Goal: Task Accomplishment & Management: Manage account settings

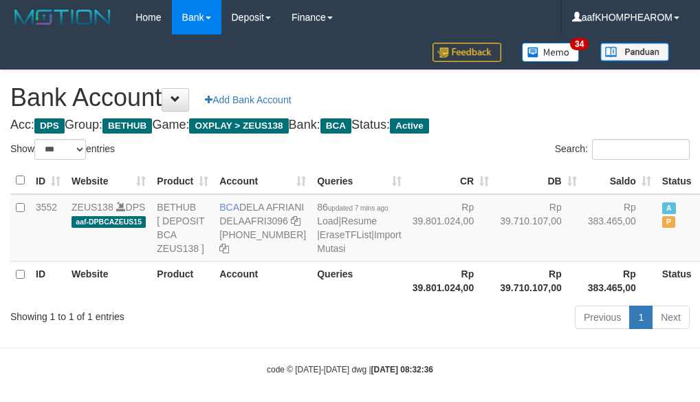
select select "***"
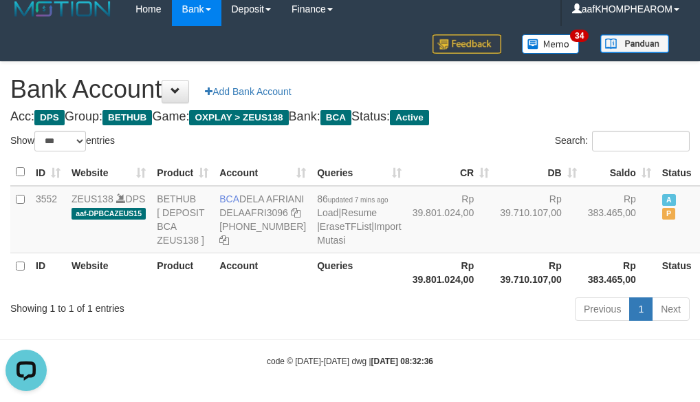
drag, startPoint x: 497, startPoint y: 98, endPoint x: 513, endPoint y: 84, distance: 21.0
click at [497, 131] on div "Search:" at bounding box center [525, 143] width 330 height 24
click at [521, 110] on h4 "Acc: DPS Group: BETHUB Game: OXPLAY > ZEUS138 Bank: BCA Status: Active" at bounding box center [350, 117] width 680 height 14
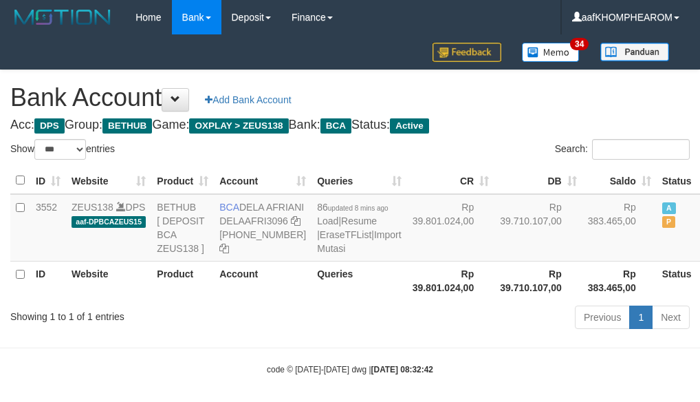
select select "***"
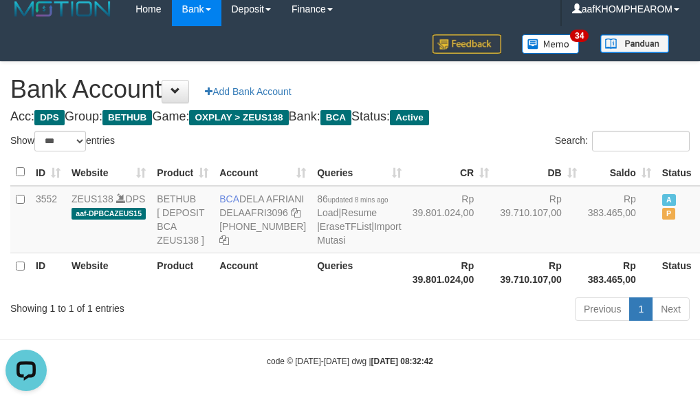
click at [529, 110] on h4 "Acc: DPS Group: BETHUB Game: OXPLAY > ZEUS138 Bank: BCA Status: Active" at bounding box center [350, 117] width 680 height 14
click at [548, 76] on h1 "Bank Account Add Bank Account" at bounding box center [350, 90] width 680 height 28
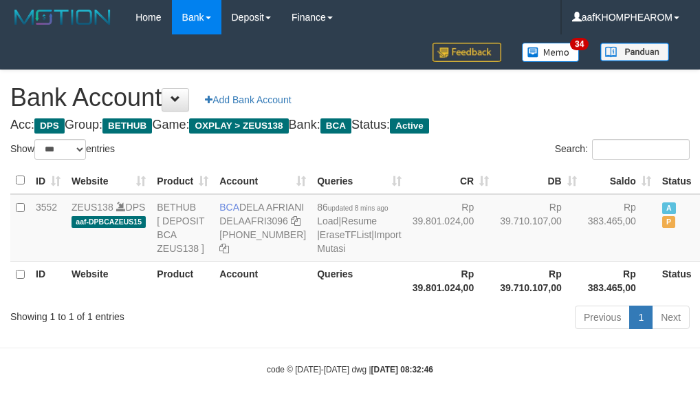
select select "***"
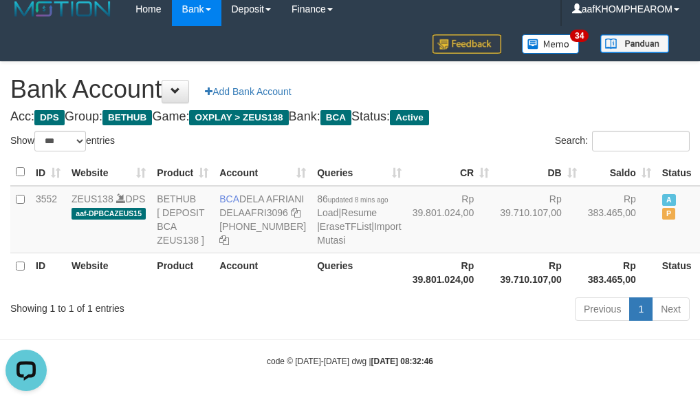
click at [518, 110] on h4 "Acc: DPS Group: BETHUB Game: OXPLAY > ZEUS138 Bank: BCA Status: Active" at bounding box center [350, 117] width 680 height 14
drag, startPoint x: 218, startPoint y: 159, endPoint x: 275, endPoint y: 167, distance: 57.7
click at [275, 186] on td "BCA DELA AFRIANI DELAAFRI3096 869-245-8639" at bounding box center [263, 219] width 98 height 67
copy td "BCA DELA AFRIANI"
click at [547, 66] on div "Bank Account Add Bank Account Acc: DPS Group: BETHUB Game: OXPLAY > ZEUS138 Ban…" at bounding box center [350, 193] width 700 height 263
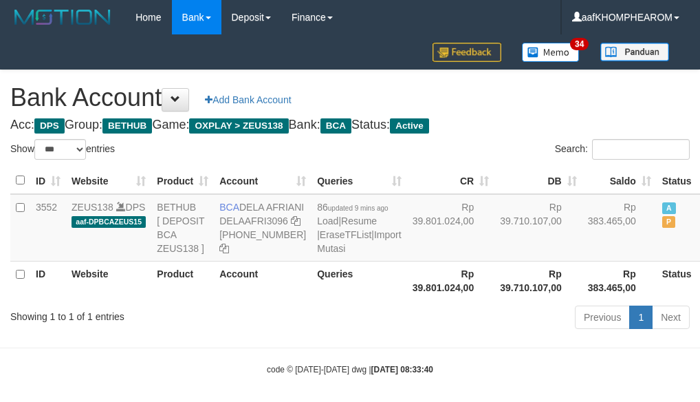
select select "***"
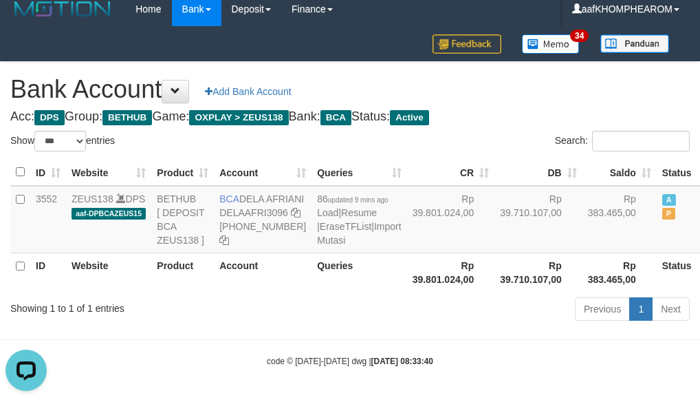
drag, startPoint x: 549, startPoint y: 56, endPoint x: 548, endPoint y: 65, distance: 9.0
click at [548, 65] on div "Bank Account Add Bank Account Acc: DPS Group: BETHUB Game: OXPLAY > ZEUS138 Ban…" at bounding box center [350, 193] width 700 height 263
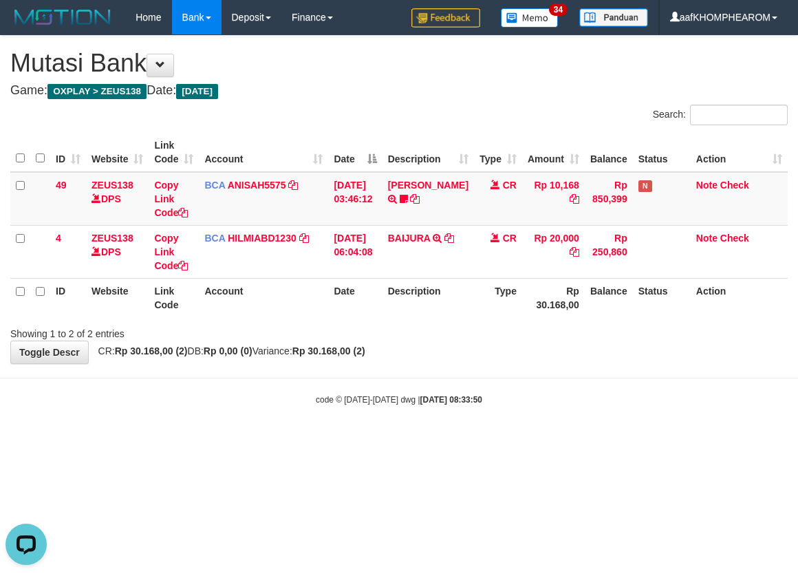
click at [552, 440] on html "Toggle navigation Home Bank Account List Mutasi Bank Search Sync Note Mutasi De…" at bounding box center [399, 220] width 798 height 440
click at [586, 440] on html "Toggle navigation Home Bank Account List Mutasi Bank Search Sync Note Mutasi De…" at bounding box center [399, 220] width 798 height 440
click at [583, 440] on html "Toggle navigation Home Bank Account List Mutasi Bank Search Sync Note Mutasi De…" at bounding box center [399, 220] width 798 height 440
click at [613, 440] on html "Toggle navigation Home Bank Account List Mutasi Bank Search Sync Note Mutasi De…" at bounding box center [399, 220] width 798 height 440
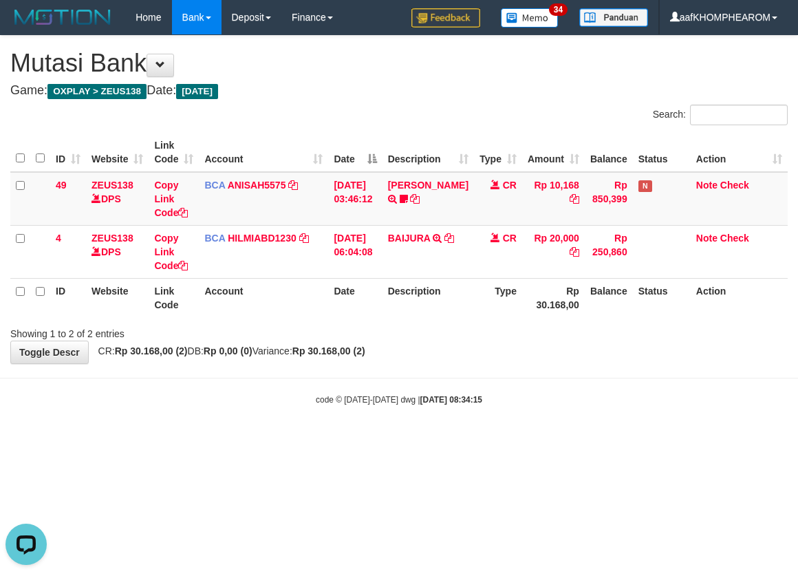
click at [601, 440] on html "Toggle navigation Home Bank Account List Mutasi Bank Search Sync Note Mutasi De…" at bounding box center [399, 220] width 798 height 440
click at [595, 440] on html "Toggle navigation Home Bank Account List Mutasi Bank Search Sync Note Mutasi De…" at bounding box center [399, 220] width 798 height 440
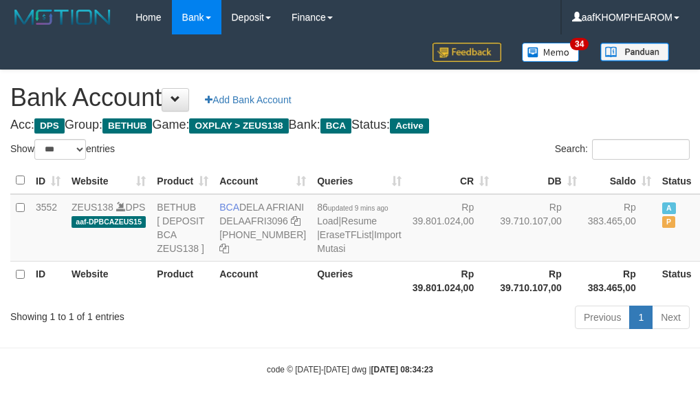
select select "***"
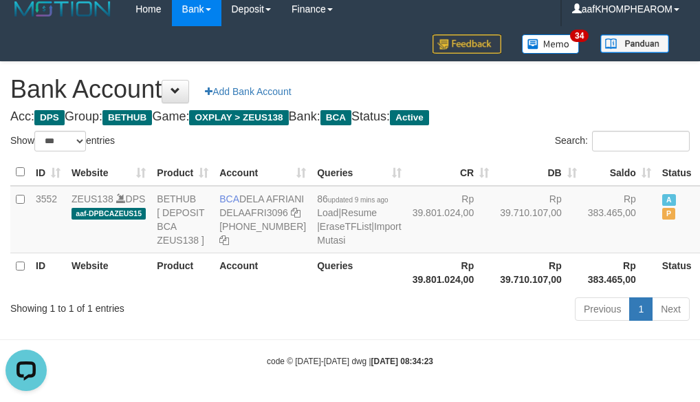
click at [581, 76] on h1 "Bank Account Add Bank Account" at bounding box center [350, 90] width 680 height 28
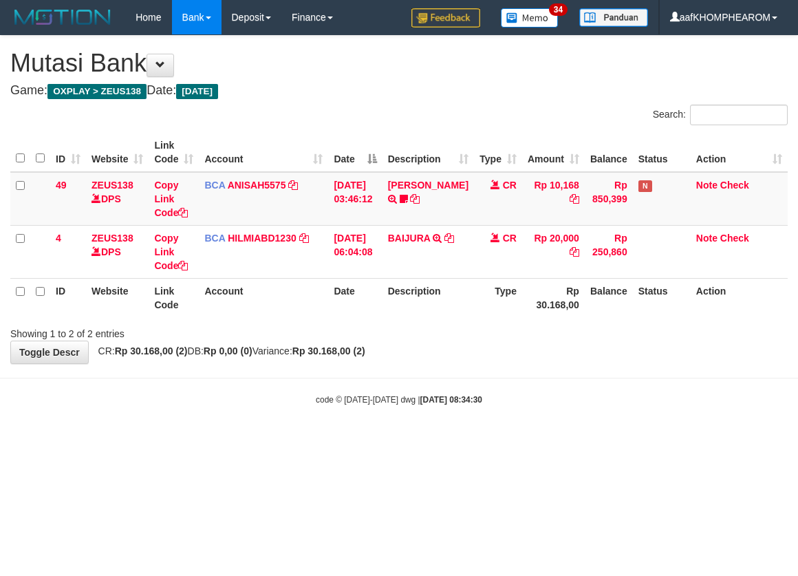
click at [543, 440] on html "Toggle navigation Home Bank Account List Mutasi Bank Search Sync Note Mutasi De…" at bounding box center [399, 220] width 798 height 440
click at [457, 440] on html "Toggle navigation Home Bank Account List Mutasi Bank Search Sync Note Mutasi De…" at bounding box center [399, 220] width 798 height 440
click at [556, 440] on html "Toggle navigation Home Bank Account List Mutasi Bank Search Sync Note Mutasi De…" at bounding box center [399, 220] width 798 height 440
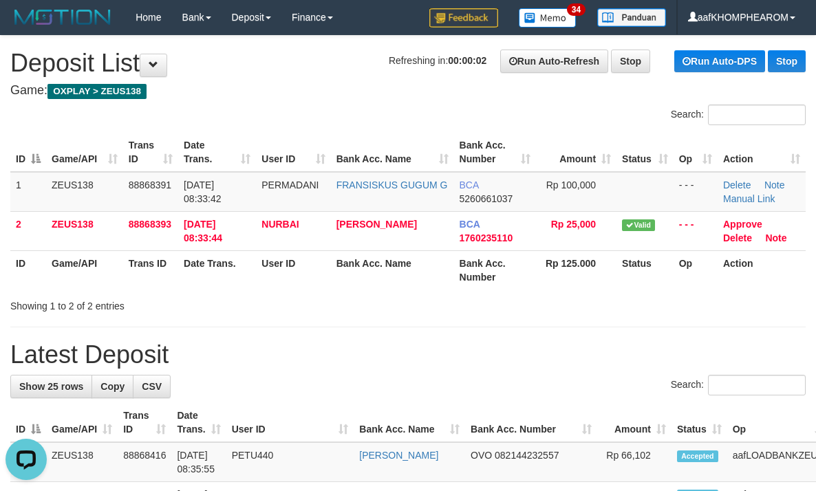
click at [319, 63] on h1 "Refreshing in: 00:00:02 Run Auto-Refresh Stop Run Auto-DPS Stop Deposit List" at bounding box center [407, 64] width 795 height 28
click at [386, 96] on h4 "Game: OXPLAY > ZEUS138" at bounding box center [407, 91] width 795 height 14
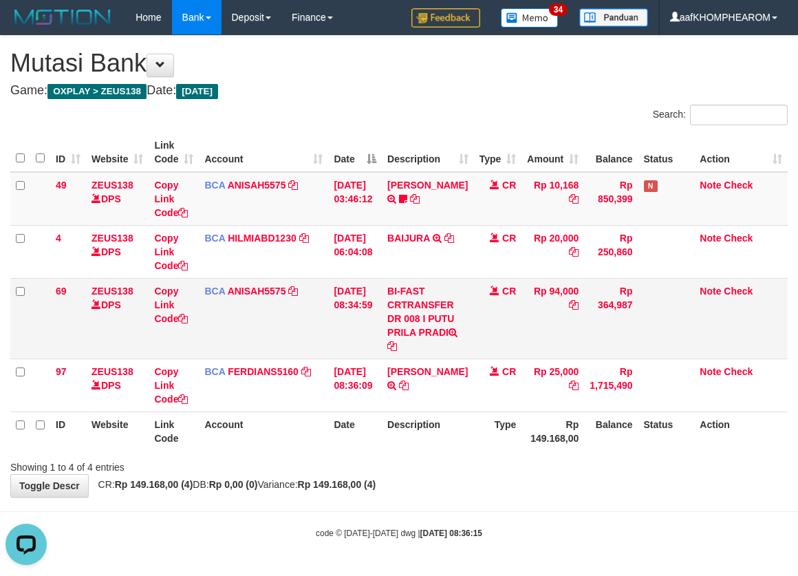
drag, startPoint x: 427, startPoint y: 319, endPoint x: 457, endPoint y: 332, distance: 33.9
click at [457, 332] on td "BI-FAST CRTRANSFER DR 008 I PUTU PRILA PRADI" at bounding box center [427, 318] width 91 height 80
copy td "I PUTU PRILA PRADI"
click at [525, 493] on div "**********" at bounding box center [399, 266] width 798 height 461
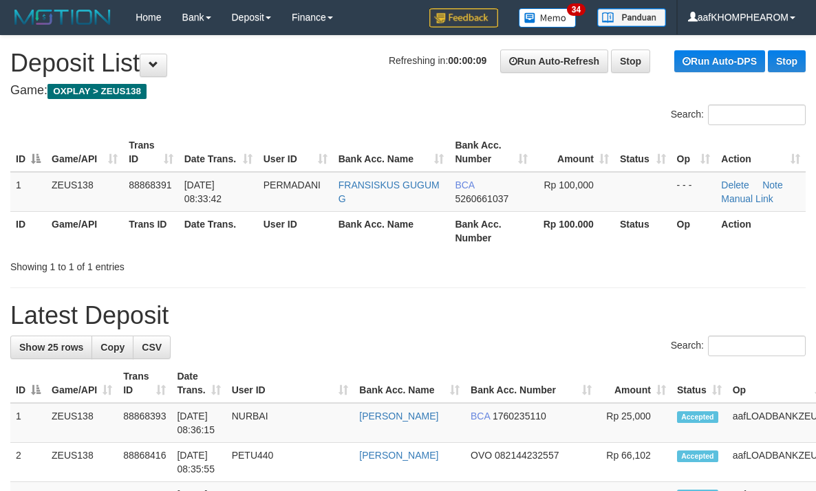
click at [355, 123] on div "Search:" at bounding box center [408, 117] width 816 height 24
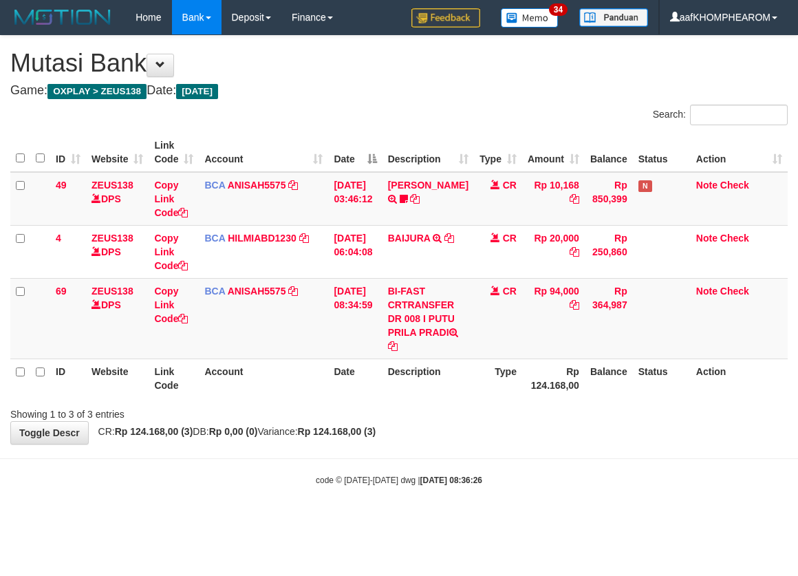
click at [528, 483] on div "code © [DATE]-[DATE] dwg | [DATE] 08:36:26" at bounding box center [399, 480] width 798 height 14
click at [599, 498] on body "Toggle navigation Home Bank Account List Mutasi Bank Search Sync Note Mutasi De…" at bounding box center [399, 260] width 798 height 521
click at [599, 504] on body "Toggle navigation Home Bank Account List Mutasi Bank Search Sync Note Mutasi De…" at bounding box center [399, 260] width 798 height 521
click at [594, 503] on body "Toggle navigation Home Bank Account List Mutasi Bank Search Sync Note Mutasi De…" at bounding box center [399, 260] width 798 height 521
click at [572, 480] on div "code © 2012-2018 dwg | 2025/10/01 08:37:41" at bounding box center [399, 480] width 798 height 14
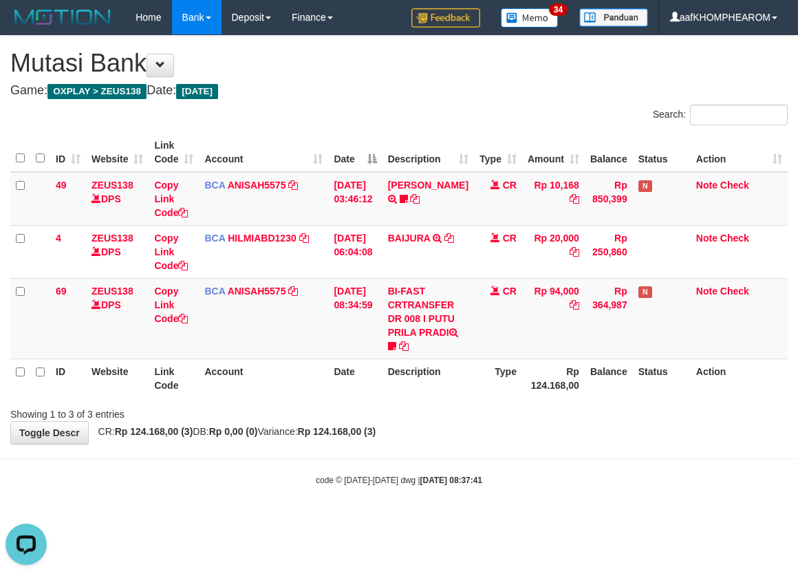
drag, startPoint x: 572, startPoint y: 480, endPoint x: 565, endPoint y: 482, distance: 7.0
click at [565, 482] on div "code © 2012-2018 dwg | 2025/10/01 08:37:41" at bounding box center [399, 480] width 798 height 14
click at [566, 483] on div "code © 2012-2018 dwg | 2025/10/01 08:37:41" at bounding box center [399, 480] width 798 height 14
click at [605, 508] on body "Toggle navigation Home Bank Account List Mutasi Bank Search Sync Note Mutasi De…" at bounding box center [399, 260] width 798 height 521
click at [605, 505] on body "Toggle navigation Home Bank Account List Mutasi Bank Search Sync Note Mutasi De…" at bounding box center [399, 260] width 798 height 521
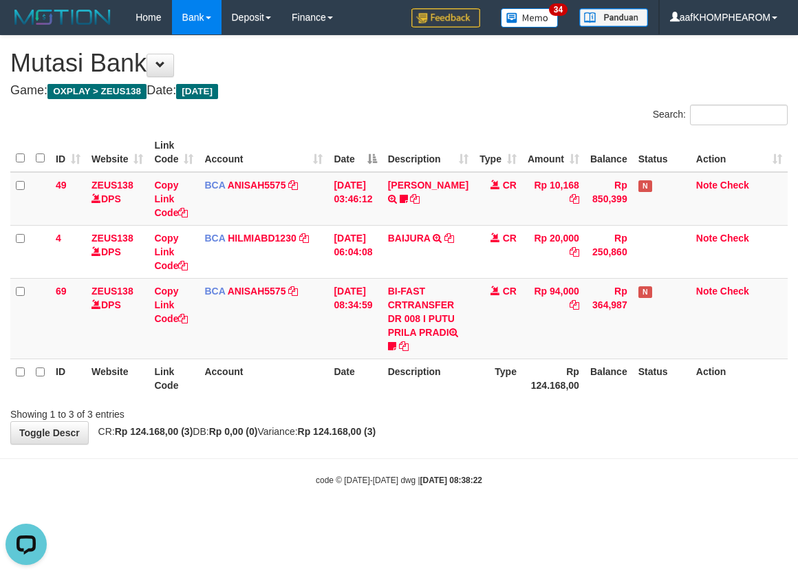
click at [550, 506] on body "Toggle navigation Home Bank Account List Mutasi Bank Search Sync Note Mutasi De…" at bounding box center [399, 260] width 798 height 521
click at [559, 508] on body "Toggle navigation Home Bank Account List Mutasi Bank Search Sync Note Mutasi De…" at bounding box center [399, 260] width 798 height 521
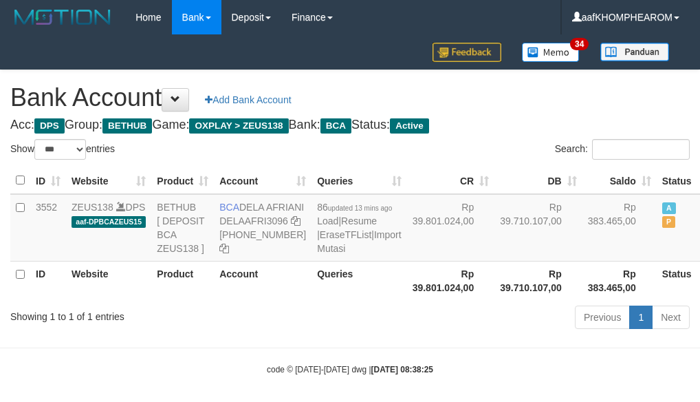
select select "***"
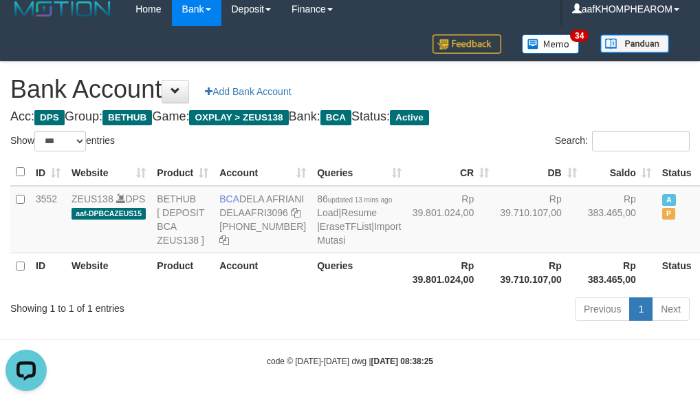
click at [560, 76] on h1 "Bank Account Add Bank Account" at bounding box center [350, 90] width 680 height 28
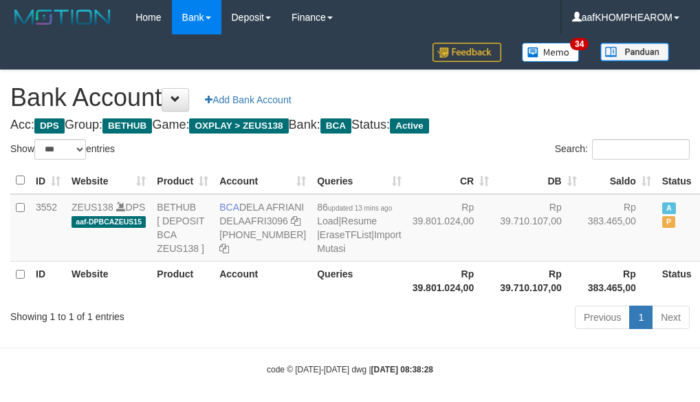
select select "***"
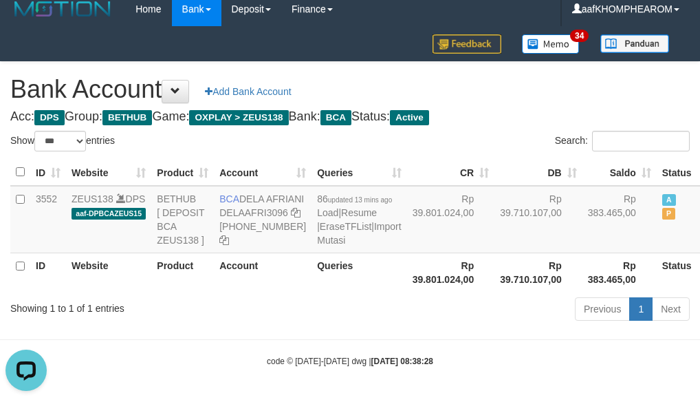
drag, startPoint x: 512, startPoint y: 107, endPoint x: 512, endPoint y: 96, distance: 10.3
click at [512, 131] on div "Search:" at bounding box center [525, 143] width 330 height 24
click at [541, 76] on h1 "Bank Account Add Bank Account" at bounding box center [350, 90] width 680 height 28
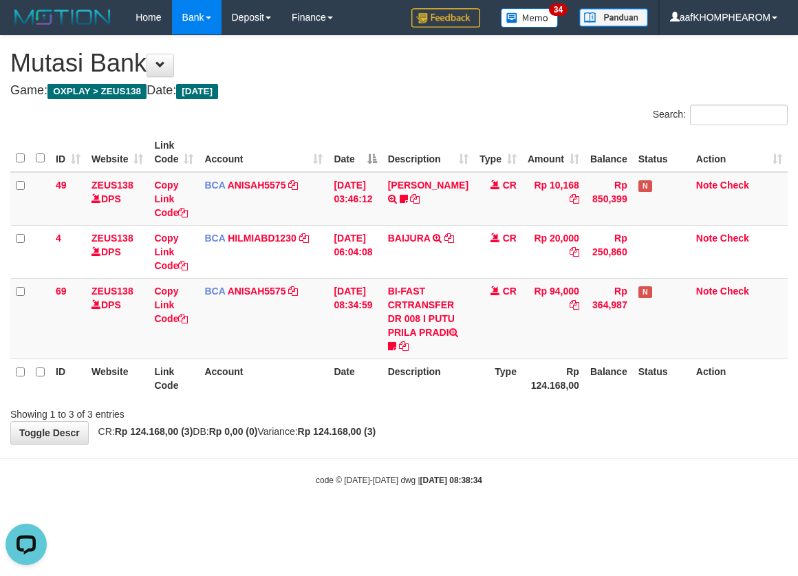
click at [576, 486] on div "code © 2012-2018 dwg | 2025/10/01 08:38:34" at bounding box center [399, 480] width 798 height 14
drag, startPoint x: 583, startPoint y: 483, endPoint x: 576, endPoint y: 483, distance: 7.6
click at [576, 483] on div "code © 2012-2018 dwg | 2025/10/01 08:38:34" at bounding box center [399, 480] width 798 height 14
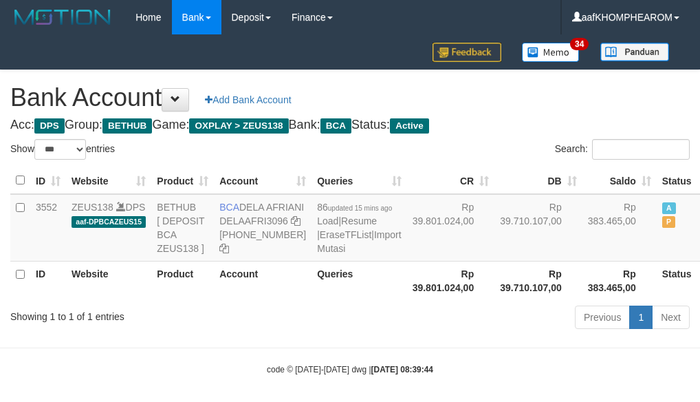
select select "***"
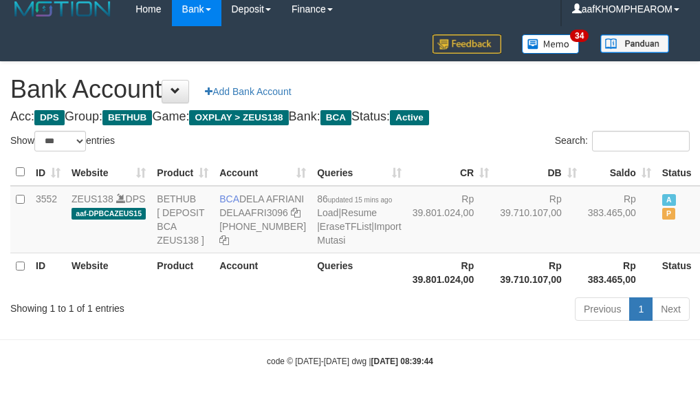
click at [550, 76] on h1 "Bank Account Add Bank Account" at bounding box center [350, 90] width 680 height 28
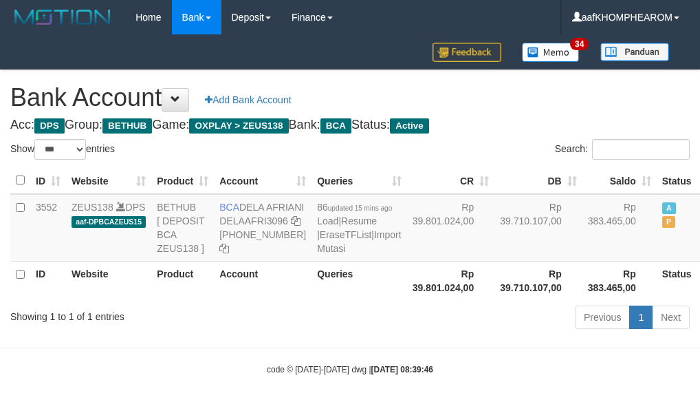
select select "***"
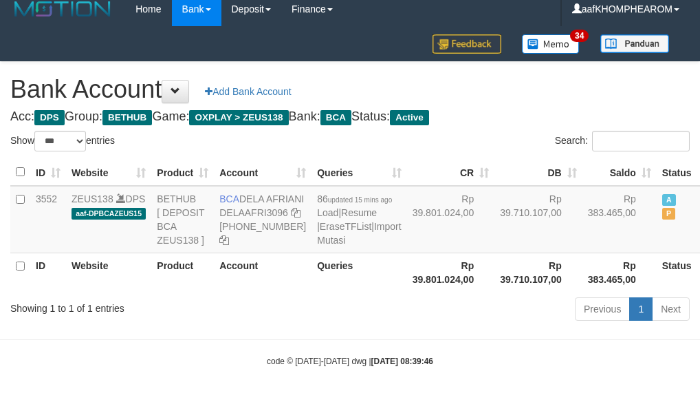
click at [566, 76] on h1 "Bank Account Add Bank Account" at bounding box center [350, 90] width 680 height 28
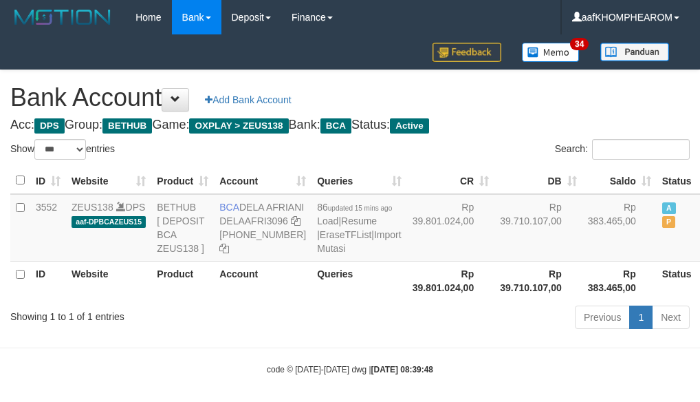
select select "***"
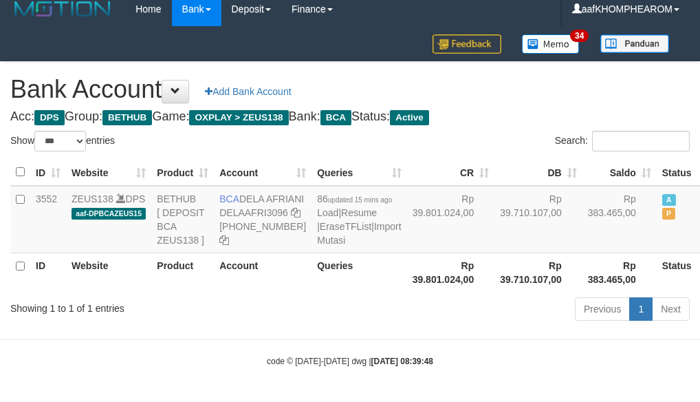
click at [567, 76] on h1 "Bank Account Add Bank Account" at bounding box center [350, 90] width 680 height 28
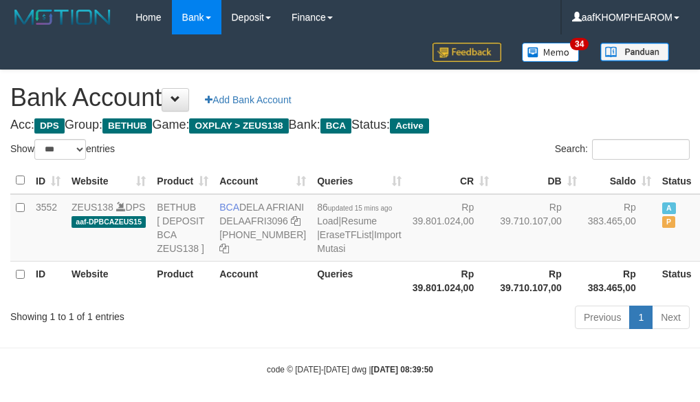
select select "***"
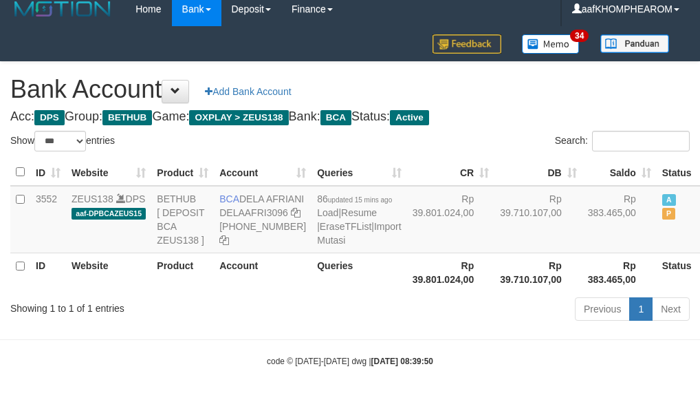
click at [567, 76] on h1 "Bank Account Add Bank Account" at bounding box center [350, 90] width 680 height 28
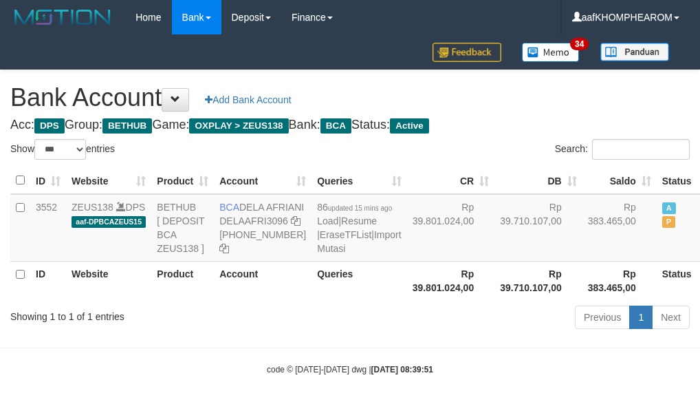
select select "***"
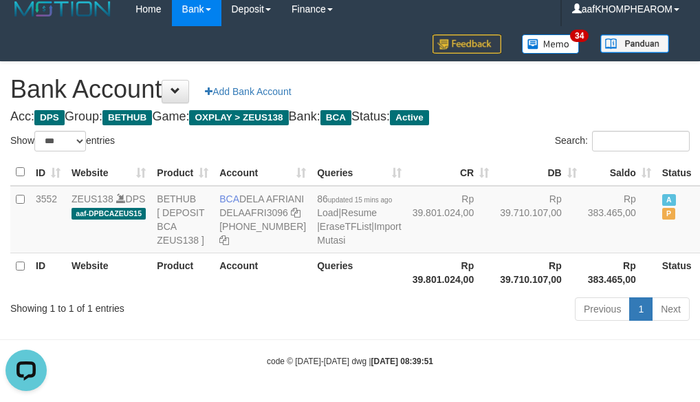
click at [573, 76] on h1 "Bank Account Add Bank Account" at bounding box center [350, 90] width 680 height 28
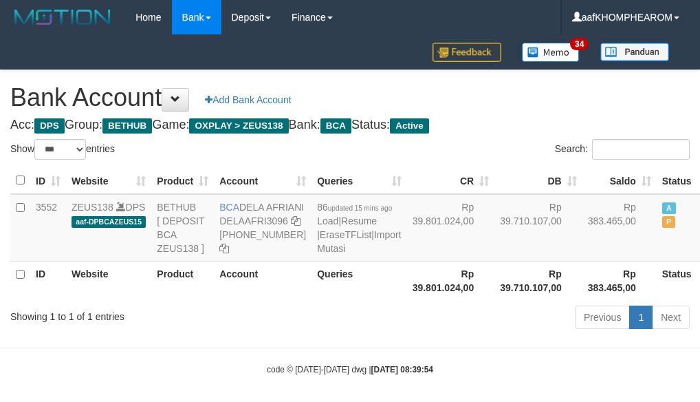
select select "***"
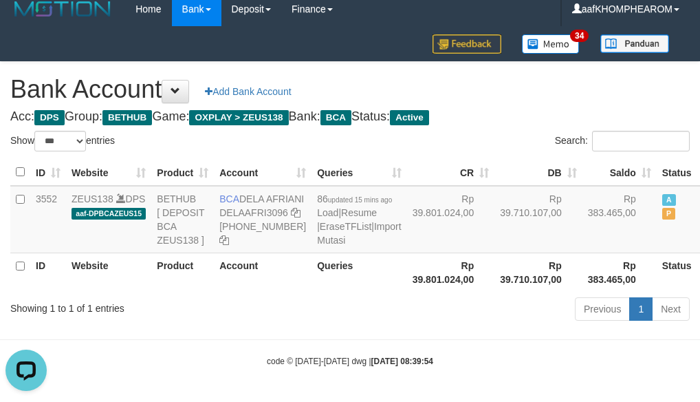
click at [605, 76] on h1 "Bank Account Add Bank Account" at bounding box center [350, 90] width 680 height 28
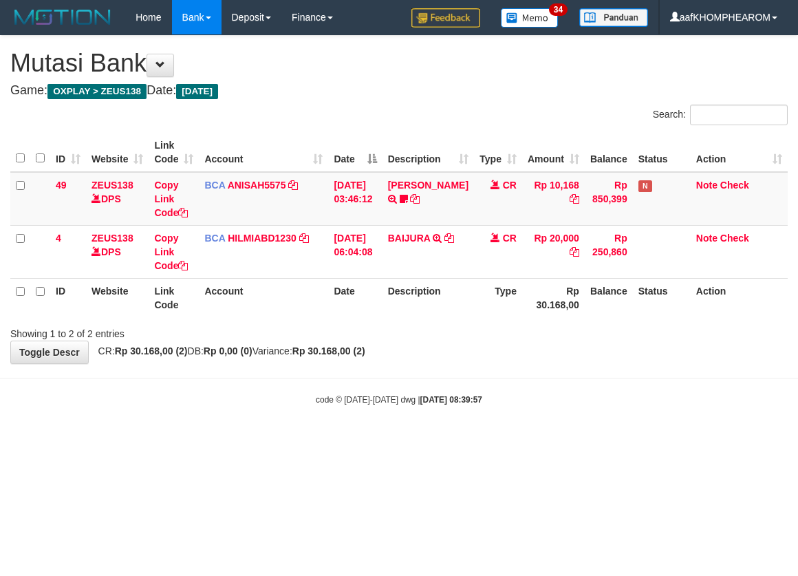
click at [566, 440] on html "Toggle navigation Home Bank Account List Mutasi Bank Search Sync Note Mutasi De…" at bounding box center [399, 220] width 798 height 440
click at [583, 440] on html "Toggle navigation Home Bank Account List Mutasi Bank Search Sync Note Mutasi De…" at bounding box center [399, 220] width 798 height 440
drag, startPoint x: 578, startPoint y: 444, endPoint x: 571, endPoint y: 451, distance: 9.3
click at [566, 440] on html "Toggle navigation Home Bank Account List Mutasi Bank Search Sync Note Mutasi De…" at bounding box center [399, 220] width 798 height 440
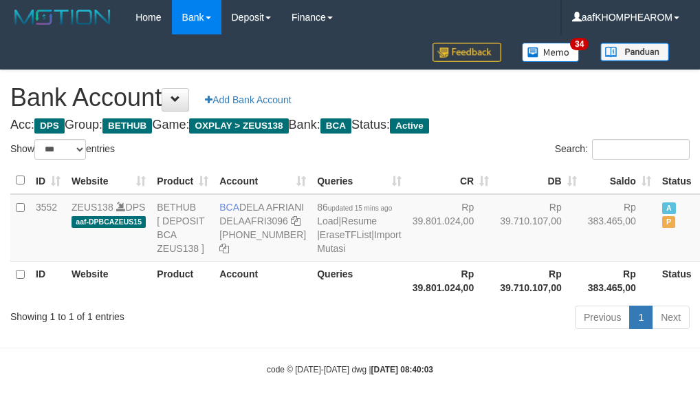
select select "***"
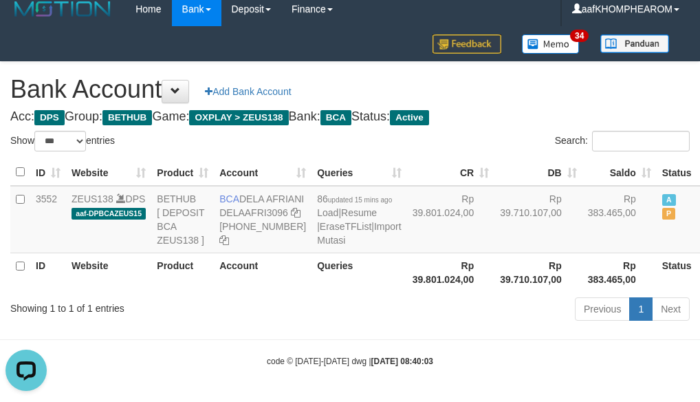
click at [534, 76] on h1 "Bank Account Add Bank Account" at bounding box center [350, 90] width 680 height 28
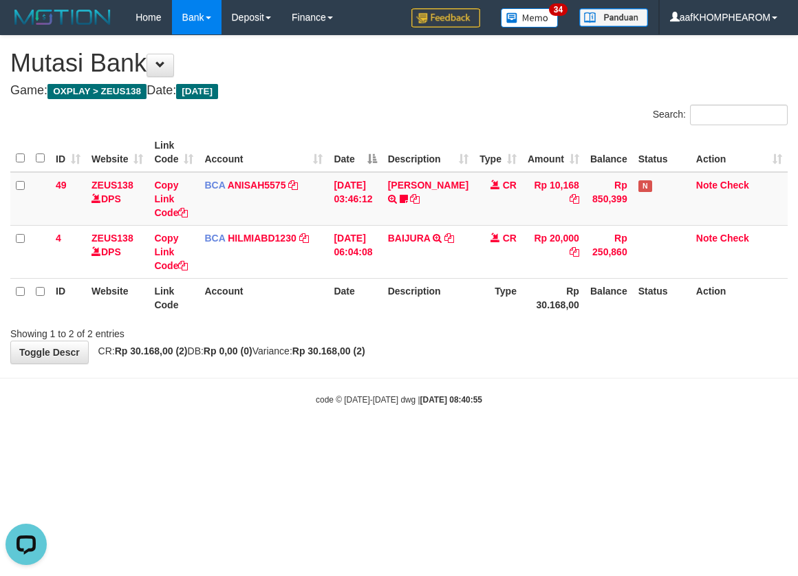
click at [609, 440] on html "Toggle navigation Home Bank Account List Mutasi Bank Search Sync Note Mutasi De…" at bounding box center [399, 220] width 798 height 440
click at [588, 440] on html "Toggle navigation Home Bank Account List Mutasi Bank Search Sync Note Mutasi De…" at bounding box center [399, 220] width 798 height 440
drag, startPoint x: 523, startPoint y: 469, endPoint x: 517, endPoint y: 475, distance: 8.3
click at [516, 440] on html "Toggle navigation Home Bank Account List Mutasi Bank Search Sync Note Mutasi De…" at bounding box center [399, 220] width 798 height 440
click at [535, 440] on html "Toggle navigation Home Bank Account List Mutasi Bank Search Sync Note Mutasi De…" at bounding box center [399, 220] width 798 height 440
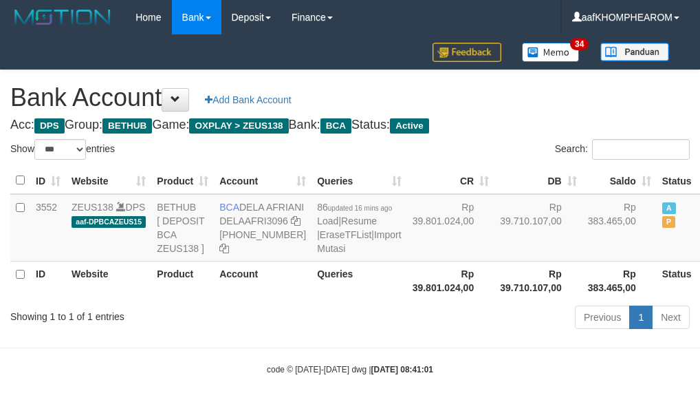
select select "***"
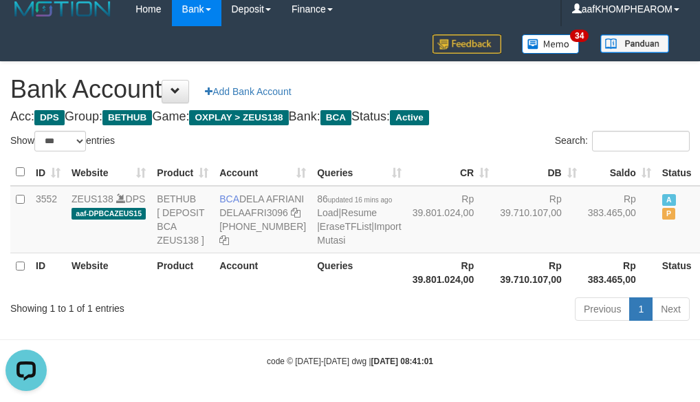
click at [552, 76] on h1 "Bank Account Add Bank Account" at bounding box center [350, 90] width 680 height 28
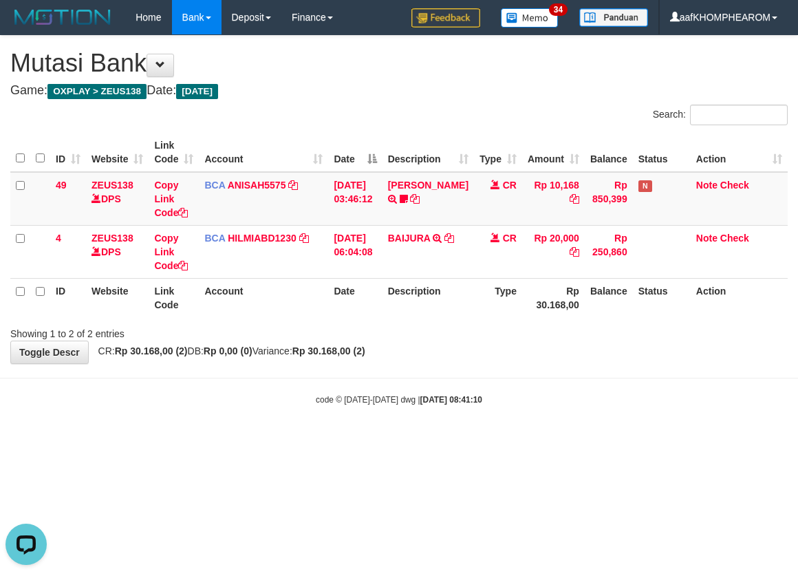
click at [597, 440] on html "Toggle navigation Home Bank Account List Mutasi Bank Search Sync Note Mutasi De…" at bounding box center [399, 220] width 798 height 440
click at [595, 440] on html "Toggle navigation Home Bank Account List Mutasi Bank Search Sync Note Mutasi De…" at bounding box center [399, 220] width 798 height 440
click at [603, 440] on html "Toggle navigation Home Bank Account List Mutasi Bank Search Sync Note Mutasi De…" at bounding box center [399, 220] width 798 height 440
click at [578, 440] on html "Toggle navigation Home Bank Account List Mutasi Bank Search Sync Note Mutasi De…" at bounding box center [399, 220] width 798 height 440
click at [576, 440] on html "Toggle navigation Home Bank Account List Mutasi Bank Search Sync Note Mutasi De…" at bounding box center [399, 220] width 798 height 440
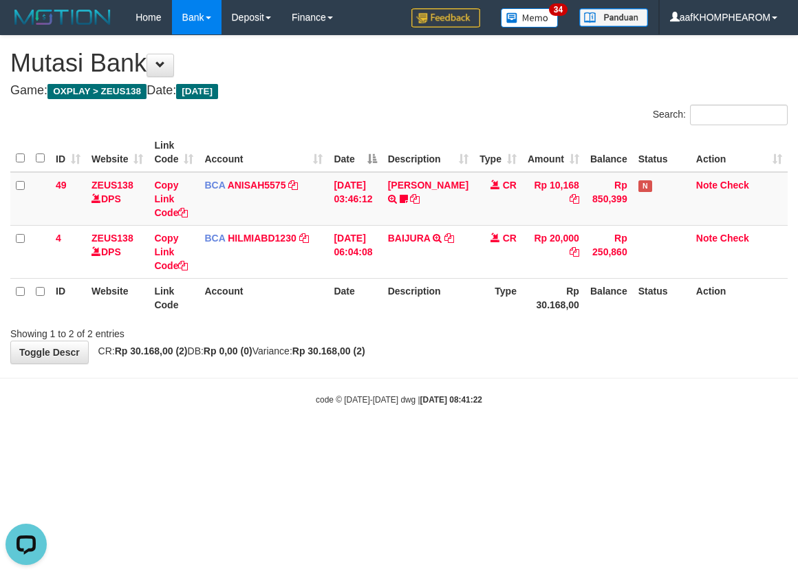
click at [585, 440] on html "Toggle navigation Home Bank Account List Mutasi Bank Search Sync Note Mutasi De…" at bounding box center [399, 220] width 798 height 440
click at [564, 440] on html "Toggle navigation Home Bank Account List Mutasi Bank Search Sync Note Mutasi De…" at bounding box center [399, 220] width 798 height 440
click at [601, 440] on html "Toggle navigation Home Bank Account List Mutasi Bank Search Sync Note Mutasi De…" at bounding box center [399, 220] width 798 height 440
click at [599, 440] on html "Toggle navigation Home Bank Account List Mutasi Bank Search Sync Note Mutasi De…" at bounding box center [399, 220] width 798 height 440
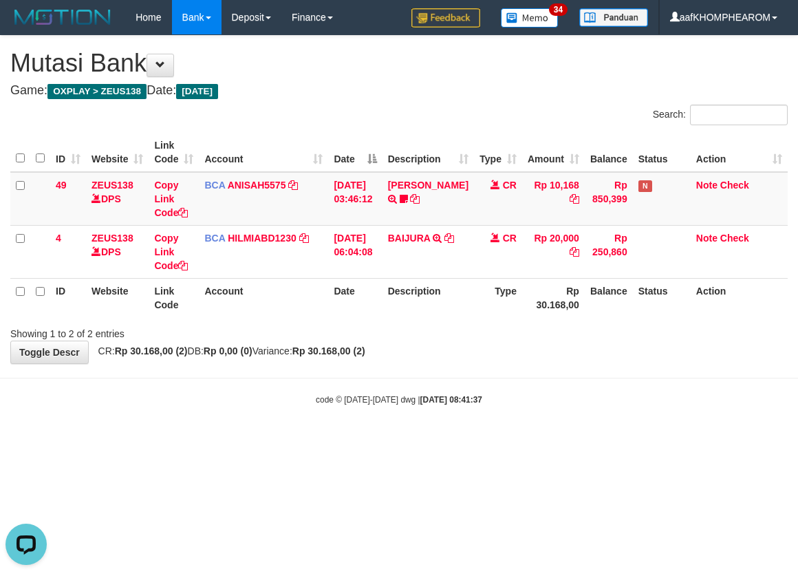
click at [508, 438] on body "Toggle navigation Home Bank Account List Mutasi Bank Search Sync Note Mutasi De…" at bounding box center [399, 220] width 798 height 440
click at [515, 440] on html "Toggle navigation Home Bank Account List Mutasi Bank Search Sync Note Mutasi De…" at bounding box center [399, 220] width 798 height 440
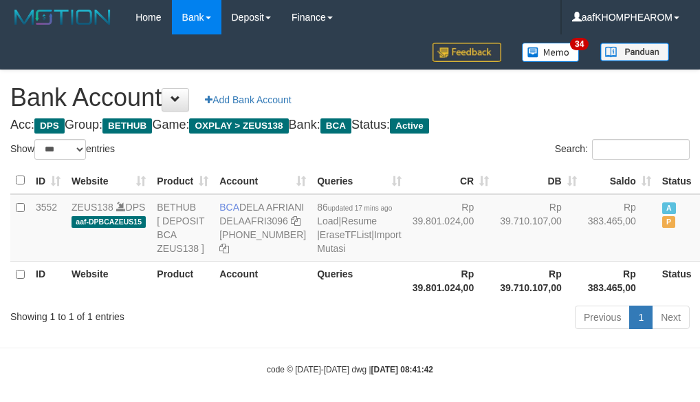
select select "***"
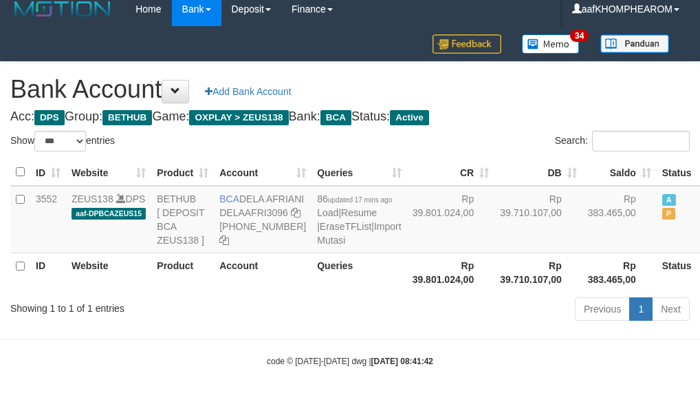
click at [568, 76] on h1 "Bank Account Add Bank Account" at bounding box center [350, 90] width 680 height 28
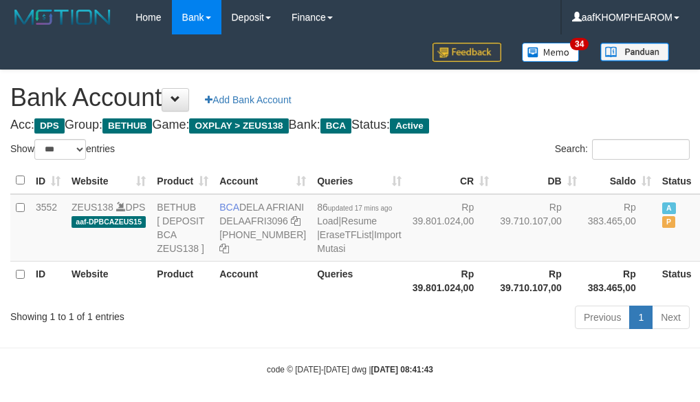
select select "***"
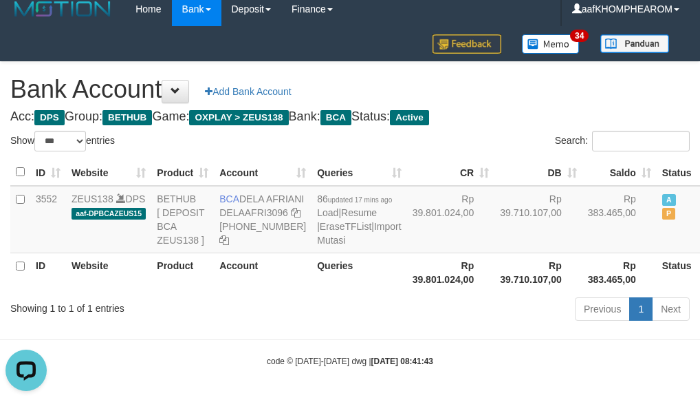
click at [586, 76] on h1 "Bank Account Add Bank Account" at bounding box center [350, 90] width 680 height 28
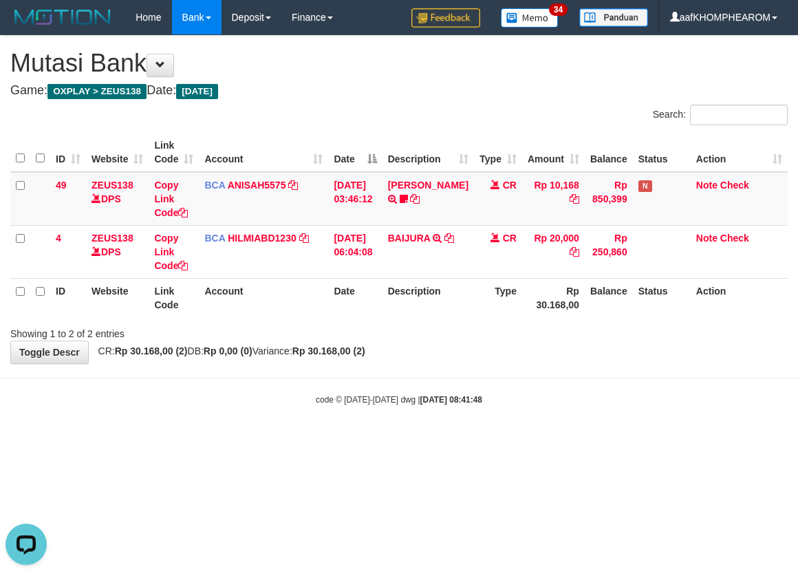
click at [555, 440] on html "Toggle navigation Home Bank Account List Mutasi Bank Search Sync Note Mutasi De…" at bounding box center [399, 220] width 798 height 440
click at [556, 440] on html "Toggle navigation Home Bank Account List Mutasi Bank Search Sync Note Mutasi De…" at bounding box center [399, 220] width 798 height 440
drag, startPoint x: 604, startPoint y: 463, endPoint x: 603, endPoint y: 452, distance: 11.0
click at [605, 440] on html "Toggle navigation Home Bank Account List Mutasi Bank Search Sync Note Mutasi De…" at bounding box center [399, 220] width 798 height 440
click at [557, 440] on html "Toggle navigation Home Bank Account List Mutasi Bank Search Sync Note Mutasi De…" at bounding box center [399, 220] width 798 height 440
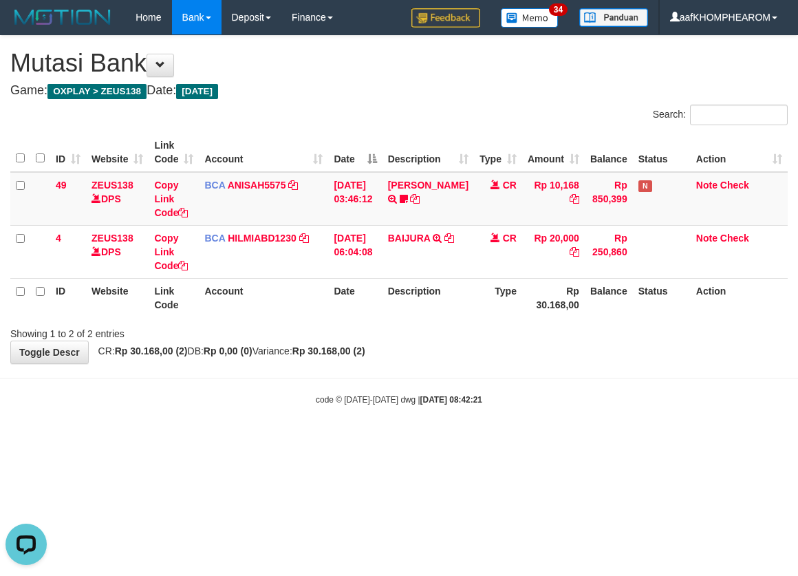
drag, startPoint x: 560, startPoint y: 467, endPoint x: 577, endPoint y: 459, distance: 19.1
click at [562, 440] on html "Toggle navigation Home Bank Account List Mutasi Bank Search Sync Note Mutasi De…" at bounding box center [399, 220] width 798 height 440
click at [573, 440] on html "Toggle navigation Home Bank Account List Mutasi Bank Search Sync Note Mutasi De…" at bounding box center [399, 220] width 798 height 440
click at [572, 440] on html "Toggle navigation Home Bank Account List Mutasi Bank Search Sync Note Mutasi De…" at bounding box center [399, 220] width 798 height 440
click at [511, 440] on html "Toggle navigation Home Bank Account List Mutasi Bank Search Sync Note Mutasi De…" at bounding box center [399, 220] width 798 height 440
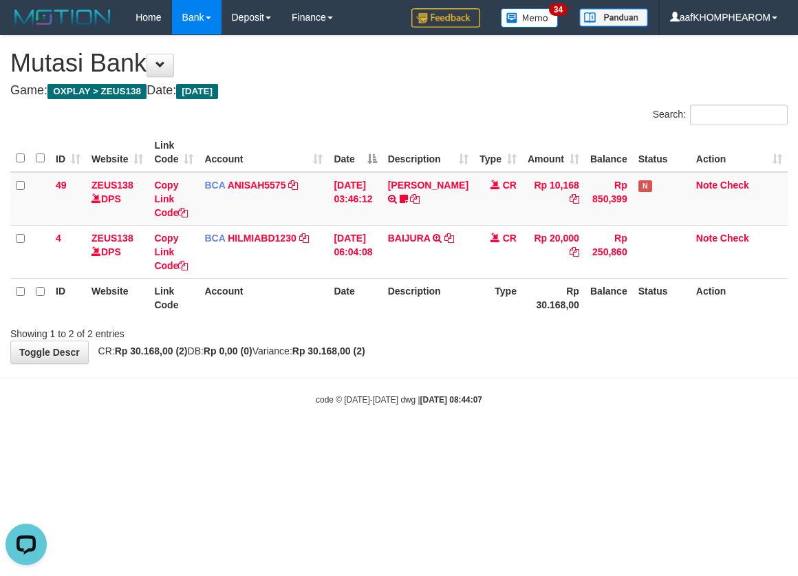
drag, startPoint x: 529, startPoint y: 485, endPoint x: 542, endPoint y: 481, distance: 13.7
click at [532, 440] on html "Toggle navigation Home Bank Account List Mutasi Bank Search Sync Note Mutasi De…" at bounding box center [399, 220] width 798 height 440
click at [538, 440] on html "Toggle navigation Home Bank Account List Mutasi Bank Search Sync Note Mutasi De…" at bounding box center [399, 220] width 798 height 440
click at [579, 440] on html "Toggle navigation Home Bank Account List Mutasi Bank Search Sync Note Mutasi De…" at bounding box center [399, 220] width 798 height 440
click at [576, 440] on html "Toggle navigation Home Bank Account List Mutasi Bank Search Sync Note Mutasi De…" at bounding box center [399, 220] width 798 height 440
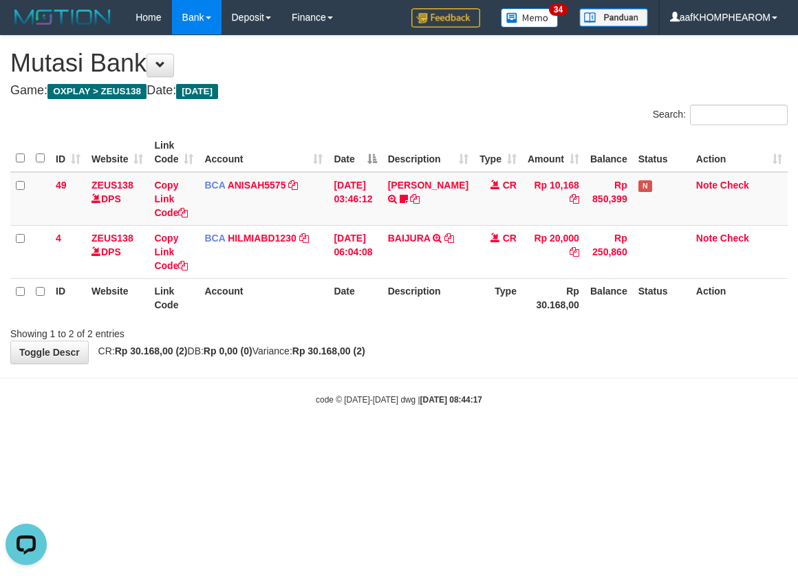
click at [617, 440] on html "Toggle navigation Home Bank Account List Mutasi Bank Search Sync Note Mutasi De…" at bounding box center [399, 220] width 798 height 440
click at [620, 440] on html "Toggle navigation Home Bank Account List Mutasi Bank Search Sync Note Mutasi De…" at bounding box center [399, 220] width 798 height 440
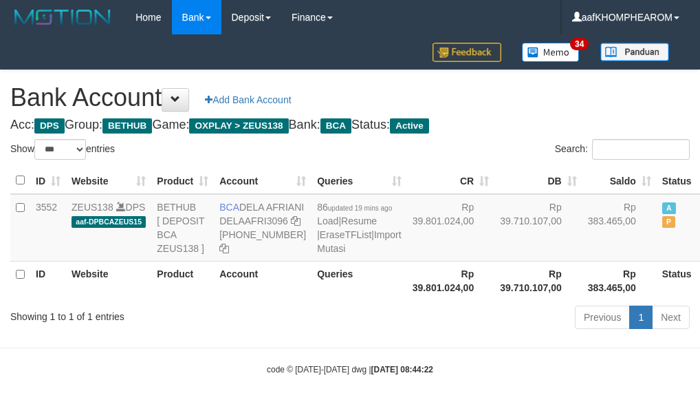
select select "***"
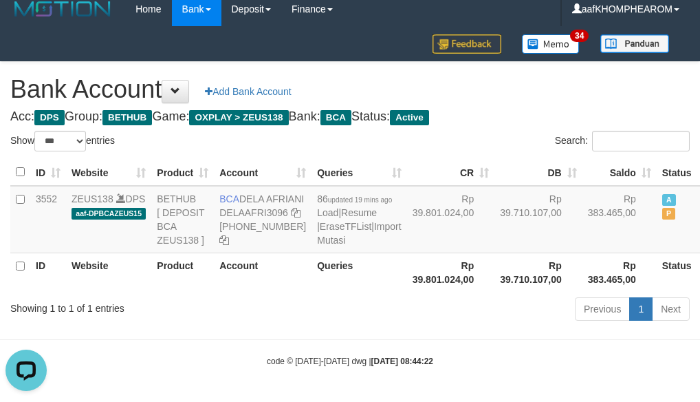
click at [596, 76] on h1 "Bank Account Add Bank Account" at bounding box center [350, 90] width 680 height 28
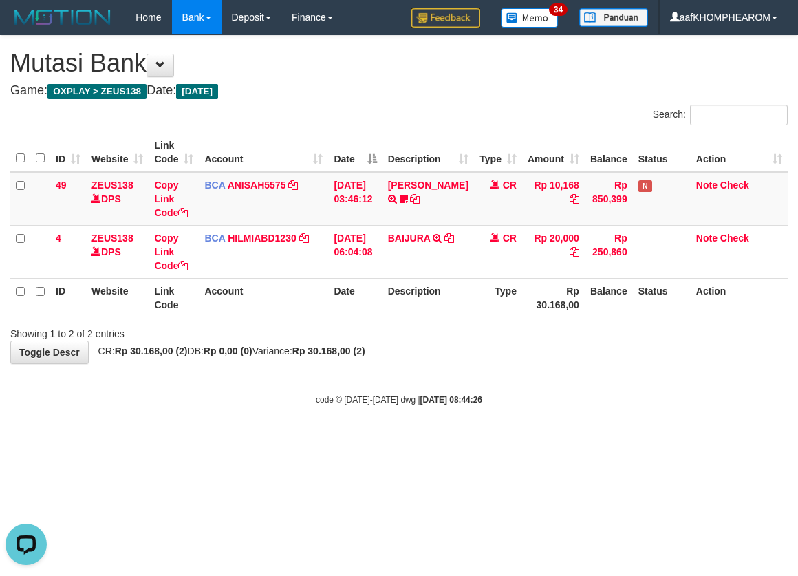
click at [538, 440] on html "Toggle navigation Home Bank Account List Mutasi Bank Search Sync Note Mutasi De…" at bounding box center [399, 220] width 798 height 440
click at [539, 440] on html "Toggle navigation Home Bank Account List Mutasi Bank Search Sync Note Mutasi De…" at bounding box center [399, 220] width 798 height 440
click at [615, 440] on html "Toggle navigation Home Bank Account List Mutasi Bank Search Sync Note Mutasi De…" at bounding box center [399, 220] width 798 height 440
click at [603, 440] on html "Toggle navigation Home Bank Account List Mutasi Bank Search Sync Note Mutasi De…" at bounding box center [399, 220] width 798 height 440
click at [545, 440] on html "Toggle navigation Home Bank Account List Mutasi Bank Search Sync Note Mutasi De…" at bounding box center [399, 220] width 798 height 440
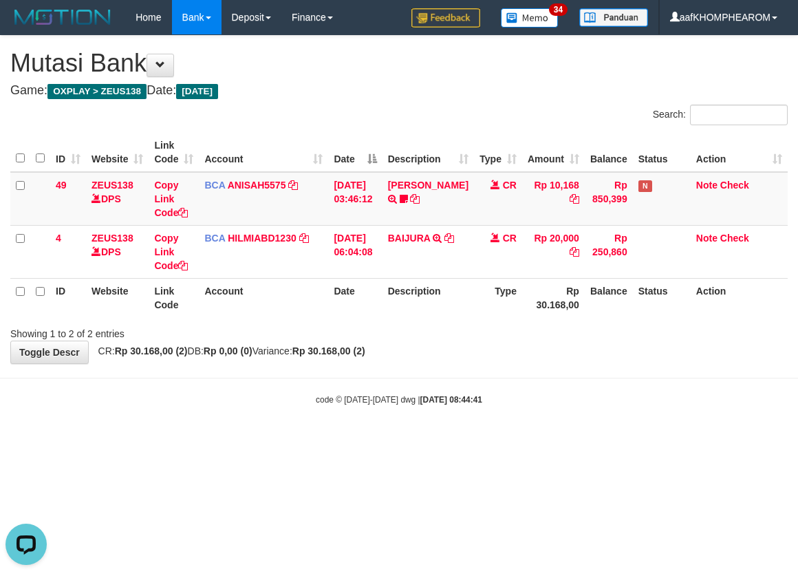
click at [544, 440] on html "Toggle navigation Home Bank Account List Mutasi Bank Search Sync Note Mutasi De…" at bounding box center [399, 220] width 798 height 440
click at [565, 440] on html "Toggle navigation Home Bank Account List Mutasi Bank Search Sync Note Mutasi De…" at bounding box center [399, 220] width 798 height 440
click at [557, 440] on html "Toggle navigation Home Bank Account List Mutasi Bank Search Sync Note Mutasi De…" at bounding box center [399, 220] width 798 height 440
click at [605, 440] on html "Toggle navigation Home Bank Account List Mutasi Bank Search Sync Note Mutasi De…" at bounding box center [399, 220] width 798 height 440
click at [539, 440] on html "Toggle navigation Home Bank Account List Mutasi Bank Search Sync Note Mutasi De…" at bounding box center [399, 220] width 798 height 440
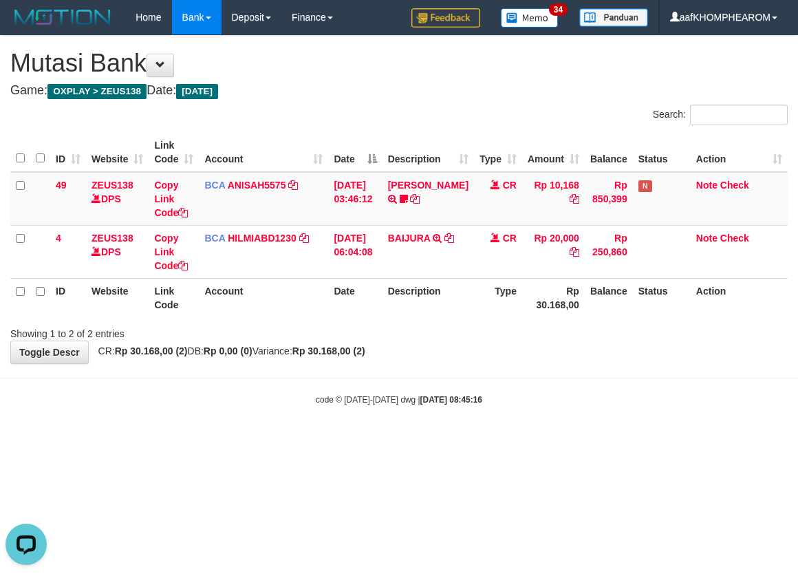
click at [537, 440] on html "Toggle navigation Home Bank Account List Mutasi Bank Search Sync Note Mutasi De…" at bounding box center [399, 220] width 798 height 440
click at [545, 440] on html "Toggle navigation Home Bank Account List Mutasi Bank Search Sync Note Mutasi De…" at bounding box center [399, 220] width 798 height 440
click at [556, 440] on html "Toggle navigation Home Bank Account List Mutasi Bank Search Sync Note Mutasi De…" at bounding box center [399, 220] width 798 height 440
click at [563, 440] on html "Toggle navigation Home Bank Account List Mutasi Bank Search Sync Note Mutasi De…" at bounding box center [399, 220] width 798 height 440
click at [561, 440] on html "Toggle navigation Home Bank Account List Mutasi Bank Search Sync Note Mutasi De…" at bounding box center [399, 220] width 798 height 440
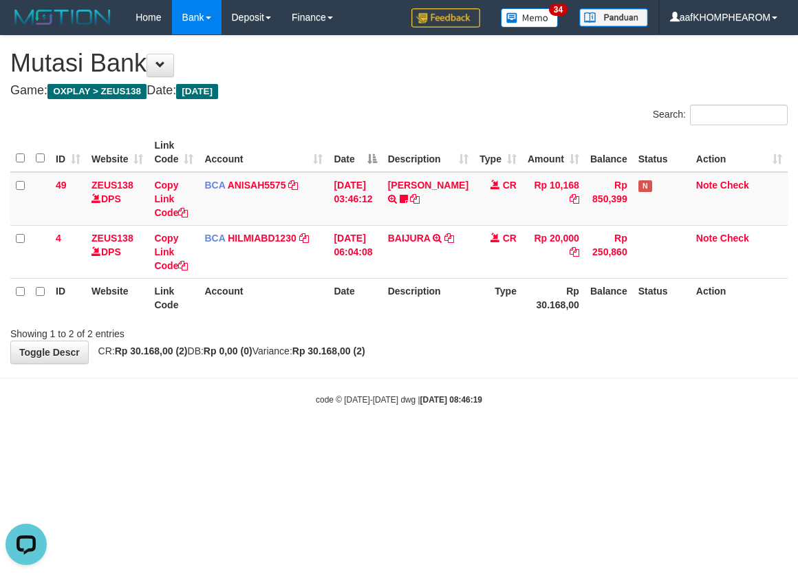
click at [551, 440] on html "Toggle navigation Home Bank Account List Mutasi Bank Search Sync Note Mutasi De…" at bounding box center [399, 220] width 798 height 440
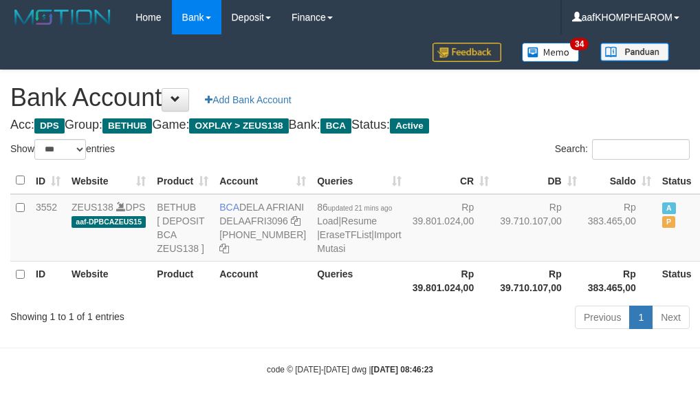
select select "***"
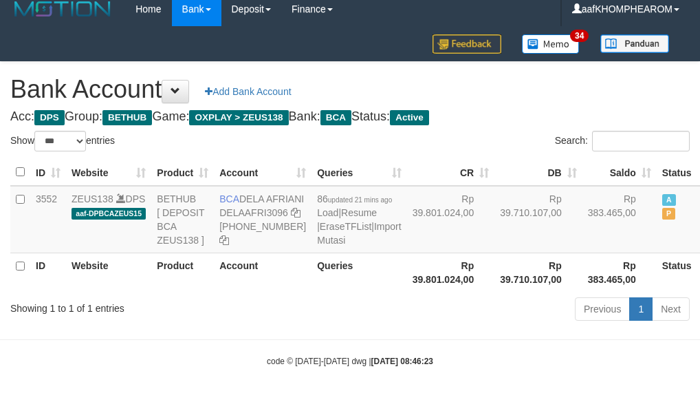
click at [568, 110] on h4 "Acc: DPS Group: BETHUB Game: OXPLAY > ZEUS138 Bank: BCA Status: Active" at bounding box center [350, 117] width 680 height 14
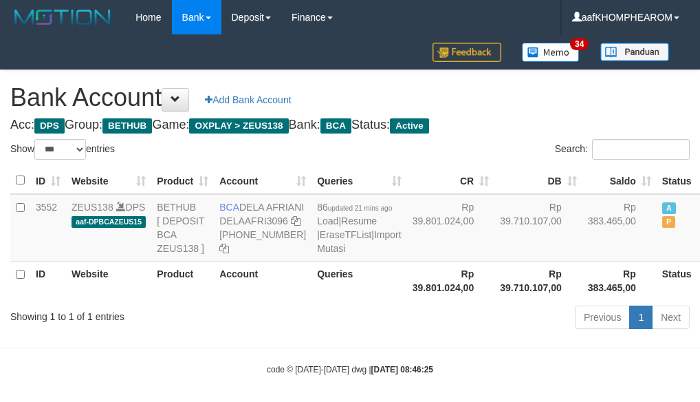
select select "***"
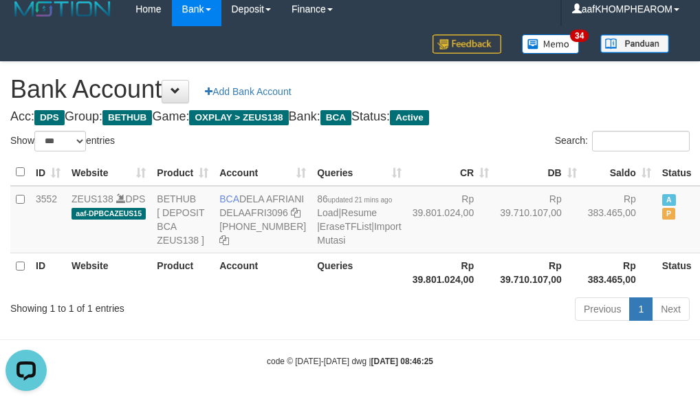
click at [594, 76] on h1 "Bank Account Add Bank Account" at bounding box center [350, 90] width 680 height 28
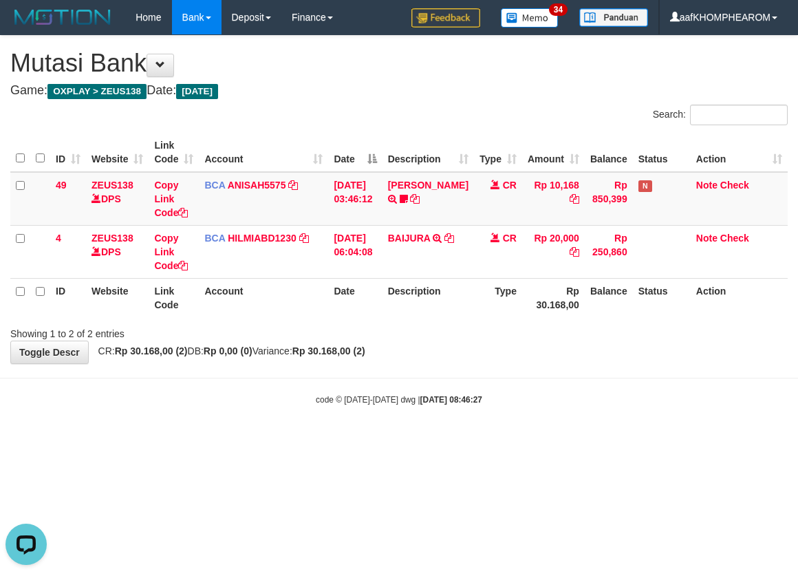
click at [596, 440] on html "Toggle navigation Home Bank Account List Mutasi Bank Search Sync Note Mutasi De…" at bounding box center [399, 220] width 798 height 440
click at [563, 440] on html "Toggle navigation Home Bank Account List Mutasi Bank Search Sync Note Mutasi De…" at bounding box center [399, 220] width 798 height 440
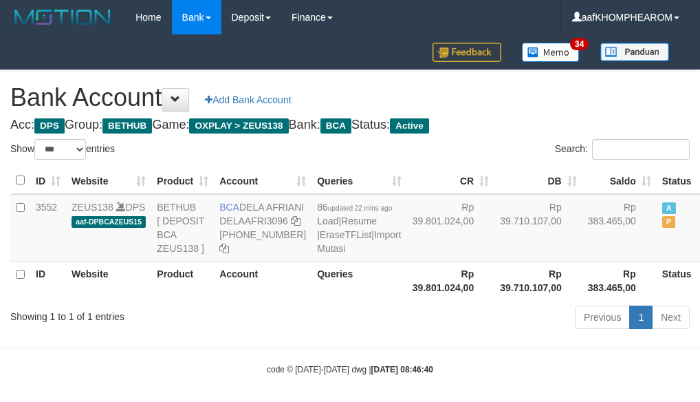
select select "***"
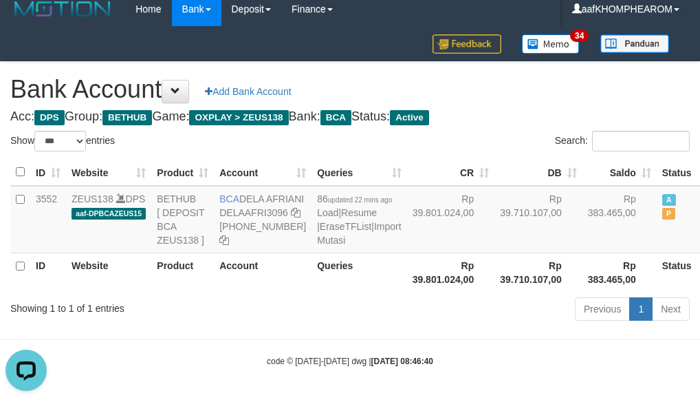
click at [569, 76] on h1 "Bank Account Add Bank Account" at bounding box center [350, 90] width 680 height 28
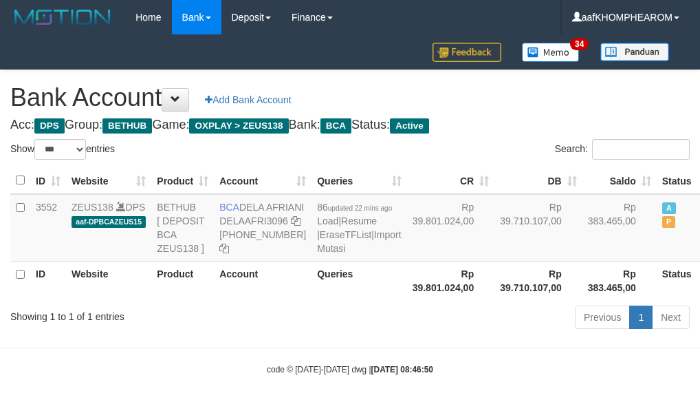
select select "***"
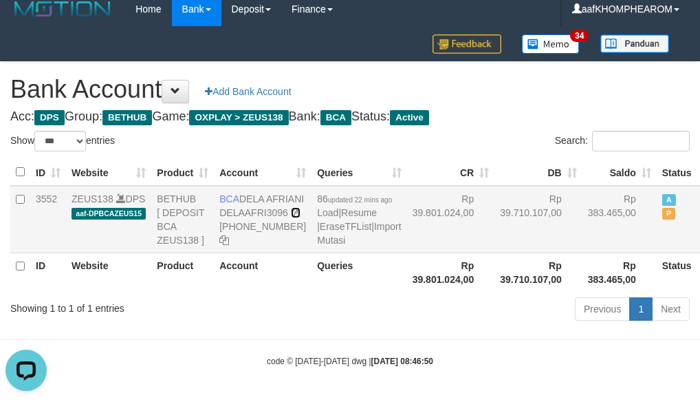
click at [291, 208] on icon at bounding box center [296, 213] width 10 height 10
click at [509, 88] on div "Bank Account Add Bank Account Acc: DPS Group: BETHUB Game: OXPLAY > ZEUS138 Ban…" at bounding box center [350, 193] width 700 height 263
click at [538, 76] on h1 "Bank Account Add Bank Account" at bounding box center [350, 90] width 680 height 28
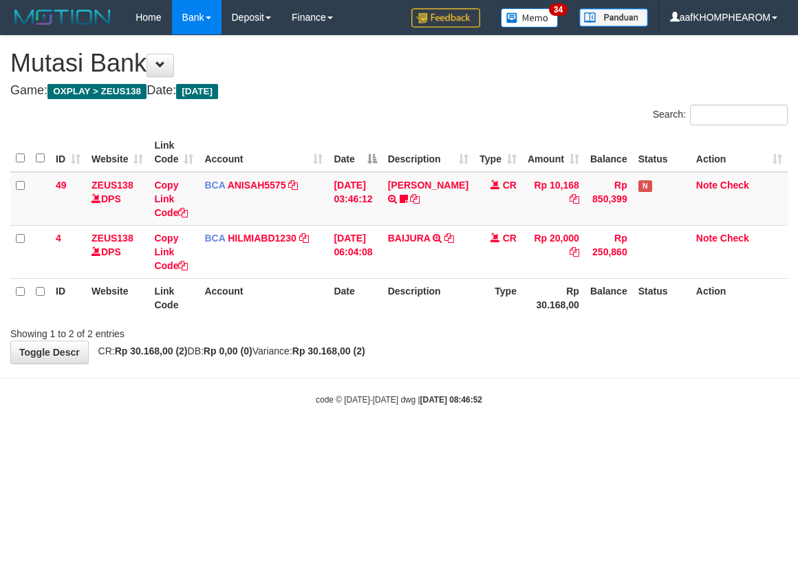
click at [576, 440] on html "Toggle navigation Home Bank Account List Mutasi Bank Search Sync Note Mutasi De…" at bounding box center [399, 220] width 798 height 440
click at [565, 440] on html "Toggle navigation Home Bank Account List Mutasi Bank Search Sync Note Mutasi De…" at bounding box center [399, 220] width 798 height 440
click at [563, 440] on html "Toggle navigation Home Bank Account List Mutasi Bank Search Sync Note Mutasi De…" at bounding box center [399, 220] width 798 height 440
click at [510, 440] on html "Toggle navigation Home Bank Account List Mutasi Bank Search Sync Note Mutasi De…" at bounding box center [399, 220] width 798 height 440
click at [529, 440] on html "Toggle navigation Home Bank Account List Mutasi Bank Search Sync Note Mutasi De…" at bounding box center [399, 220] width 798 height 440
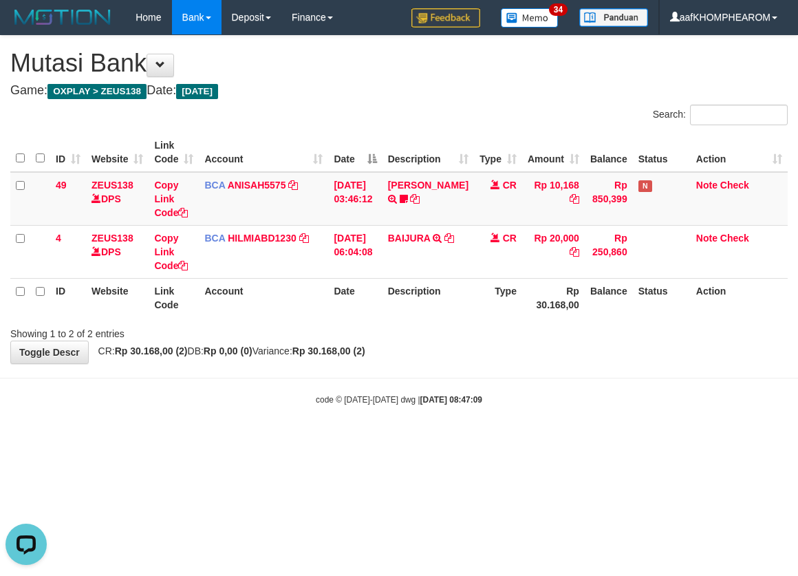
click at [515, 440] on html "Toggle navigation Home Bank Account List Mutasi Bank Search Sync Note Mutasi De…" at bounding box center [399, 220] width 798 height 440
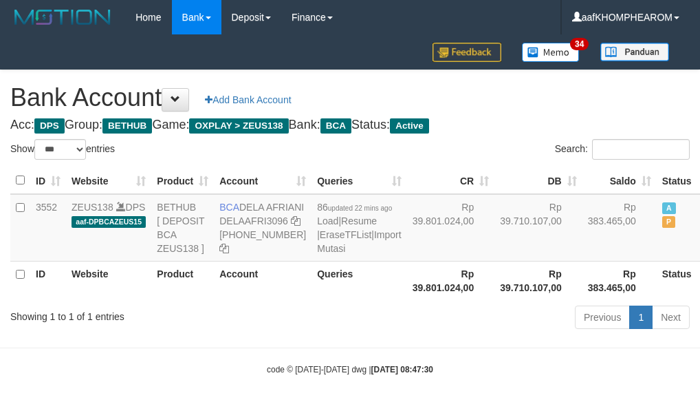
select select "***"
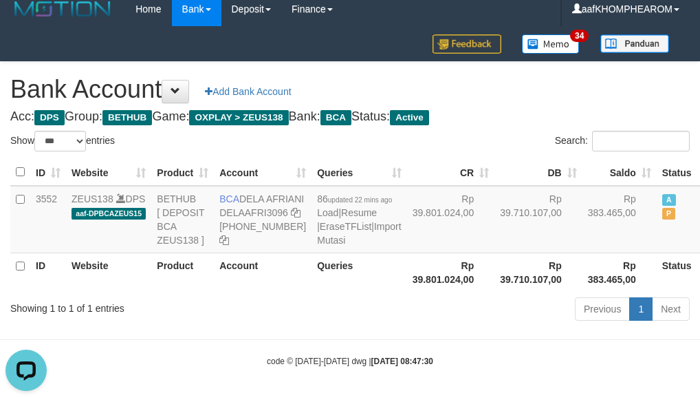
click at [583, 76] on h1 "Bank Account Add Bank Account" at bounding box center [350, 90] width 680 height 28
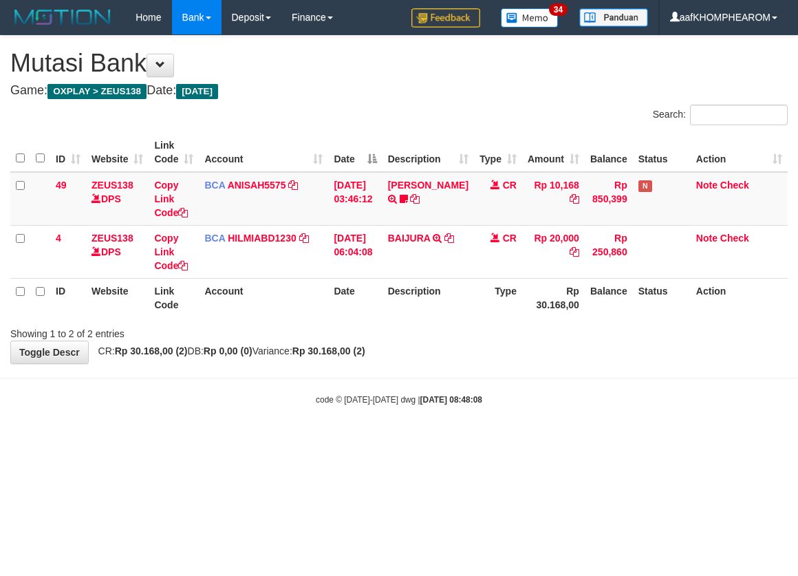
click at [543, 440] on html "Toggle navigation Home Bank Account List Mutasi Bank Search Sync Note Mutasi De…" at bounding box center [399, 220] width 798 height 440
click at [544, 440] on html "Toggle navigation Home Bank Account List Mutasi Bank Search Sync Note Mutasi De…" at bounding box center [399, 220] width 798 height 440
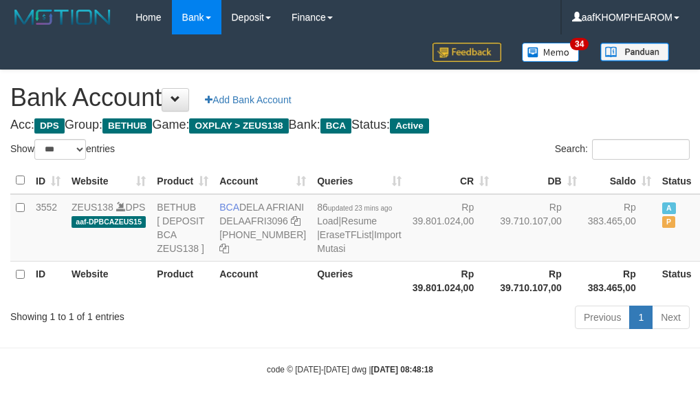
select select "***"
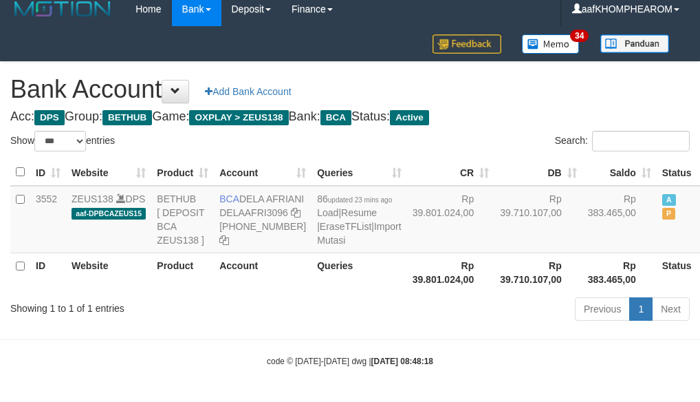
click at [583, 76] on h1 "Bank Account Add Bank Account" at bounding box center [350, 90] width 680 height 28
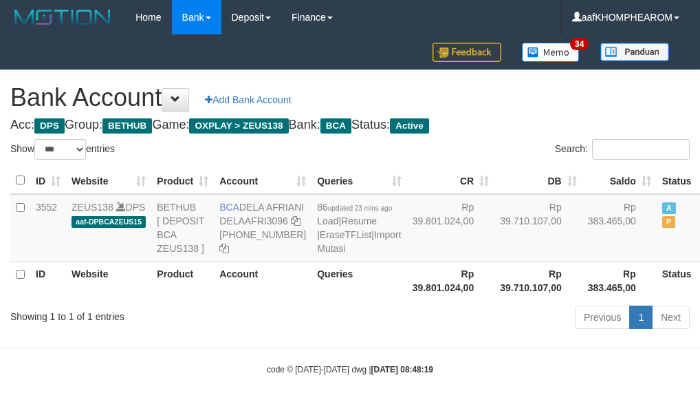
select select "***"
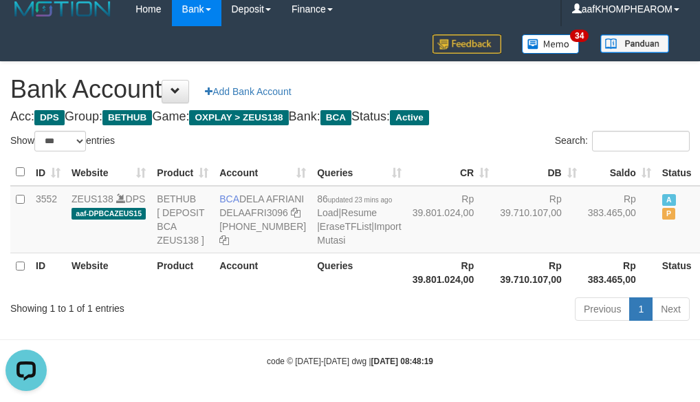
drag, startPoint x: 532, startPoint y: 76, endPoint x: 539, endPoint y: 72, distance: 7.4
click at [532, 110] on h4 "Acc: DPS Group: BETHUB Game: OXPLAY > ZEUS138 Bank: BCA Status: Active" at bounding box center [350, 117] width 680 height 14
click at [557, 76] on h1 "Bank Account Add Bank Account" at bounding box center [350, 90] width 680 height 28
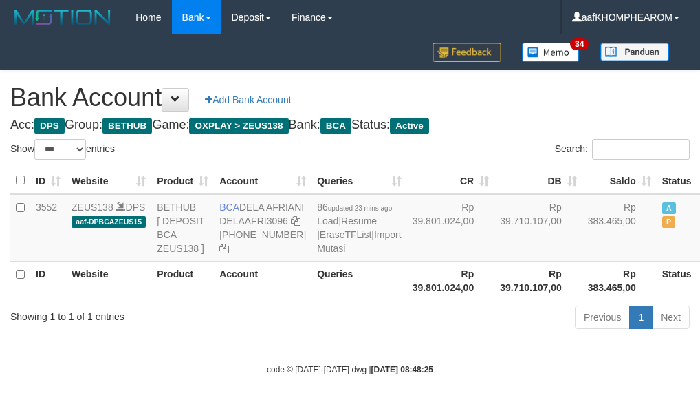
select select "***"
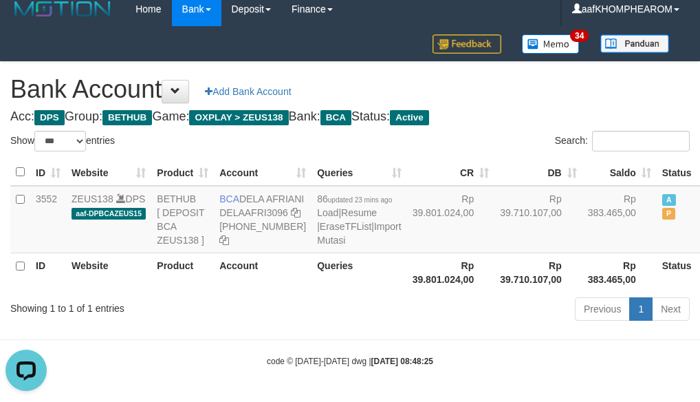
click at [534, 110] on h4 "Acc: DPS Group: BETHUB Game: OXPLAY > ZEUS138 Bank: BCA Status: Active" at bounding box center [350, 117] width 680 height 14
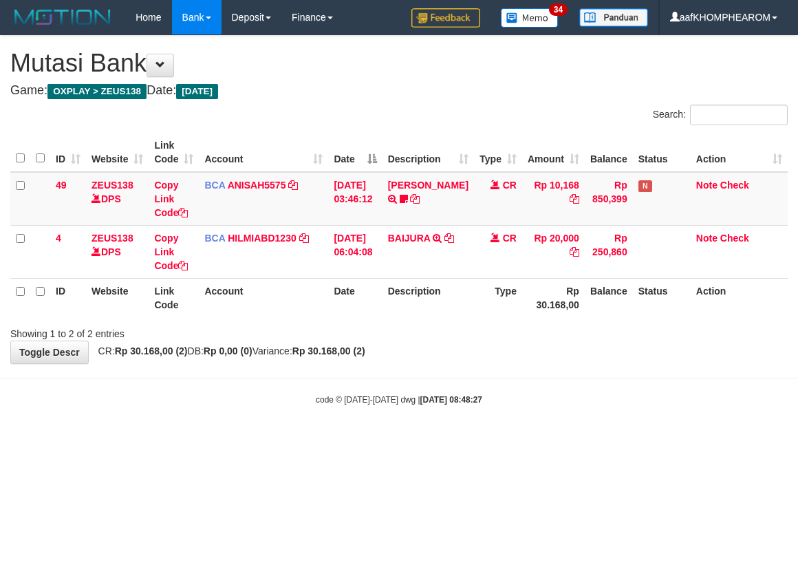
drag, startPoint x: 557, startPoint y: 466, endPoint x: 548, endPoint y: 468, distance: 8.5
click at [548, 440] on html "Toggle navigation Home Bank Account List Mutasi Bank Search Sync Note Mutasi De…" at bounding box center [399, 220] width 798 height 440
click at [516, 440] on html "Toggle navigation Home Bank Account List Mutasi Bank Search Sync Note Mutasi De…" at bounding box center [399, 220] width 798 height 440
click at [518, 440] on html "Toggle navigation Home Bank Account List Mutasi Bank Search Sync Note Mutasi De…" at bounding box center [399, 220] width 798 height 440
click at [515, 440] on html "Toggle navigation Home Bank Account List Mutasi Bank Search Sync Note Mutasi De…" at bounding box center [399, 220] width 798 height 440
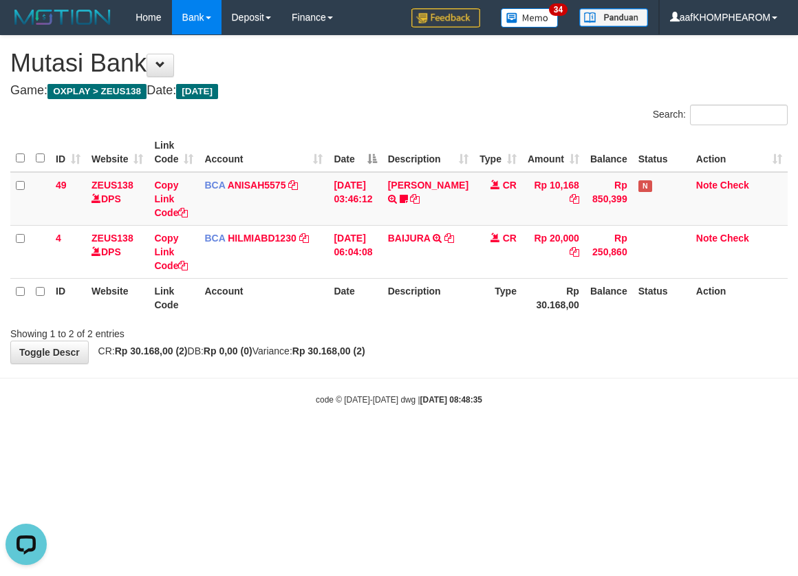
click at [552, 440] on html "Toggle navigation Home Bank Account List Mutasi Bank Search Sync Note Mutasi De…" at bounding box center [399, 220] width 798 height 440
drag, startPoint x: 563, startPoint y: 449, endPoint x: 554, endPoint y: 451, distance: 9.8
click at [556, 440] on html "Toggle navigation Home Bank Account List Mutasi Bank Search Sync Note Mutasi De…" at bounding box center [399, 220] width 798 height 440
click at [589, 440] on html "Toggle navigation Home Bank Account List Mutasi Bank Search Sync Note Mutasi De…" at bounding box center [399, 220] width 798 height 440
click at [516, 367] on body "Toggle navigation Home Bank Account List Mutasi Bank Search Sync Note Mutasi De…" at bounding box center [399, 220] width 798 height 440
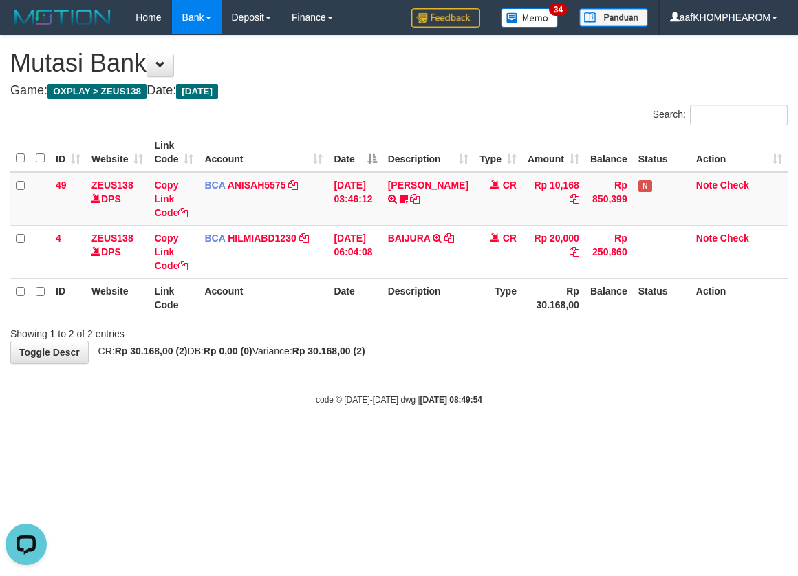
click at [537, 440] on html "Toggle navigation Home Bank Account List Mutasi Bank Search Sync Note Mutasi De…" at bounding box center [399, 220] width 798 height 440
click at [536, 440] on html "Toggle navigation Home Bank Account List Mutasi Bank Search Sync Note Mutasi De…" at bounding box center [399, 220] width 798 height 440
click at [530, 440] on html "Toggle navigation Home Bank Account List Mutasi Bank Search Sync Note Mutasi De…" at bounding box center [399, 220] width 798 height 440
click at [576, 440] on html "Toggle navigation Home Bank Account List Mutasi Bank Search Sync Note Mutasi De…" at bounding box center [399, 220] width 798 height 440
drag, startPoint x: 576, startPoint y: 461, endPoint x: 591, endPoint y: 453, distance: 17.2
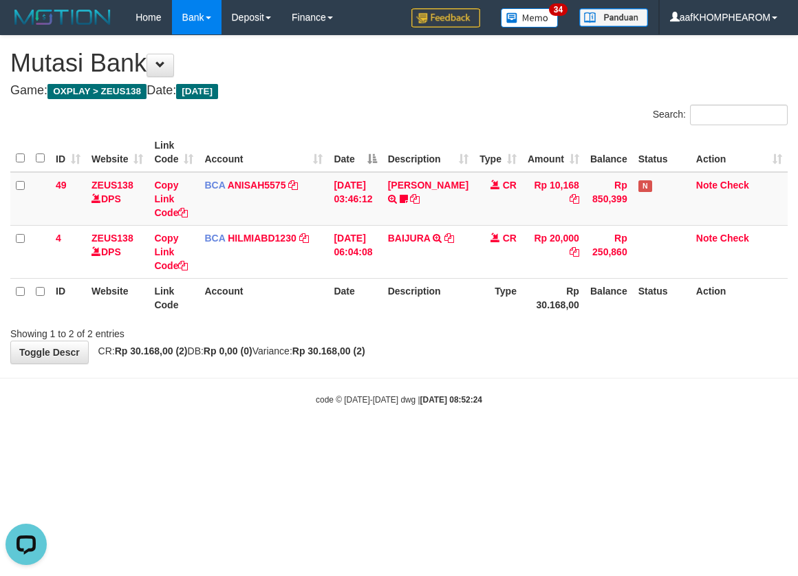
click at [576, 440] on html "Toggle navigation Home Bank Account List Mutasi Bank Search Sync Note Mutasi De…" at bounding box center [399, 220] width 798 height 440
click at [590, 440] on html "Toggle navigation Home Bank Account List Mutasi Bank Search Sync Note Mutasi De…" at bounding box center [399, 220] width 798 height 440
click at [588, 440] on html "Toggle navigation Home Bank Account List Mutasi Bank Search Sync Note Mutasi De…" at bounding box center [399, 220] width 798 height 440
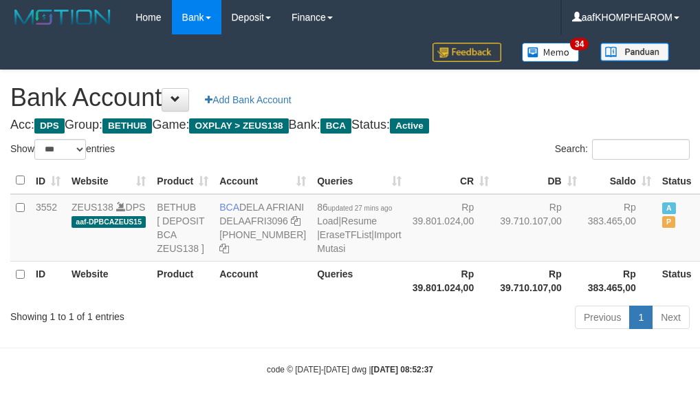
select select "***"
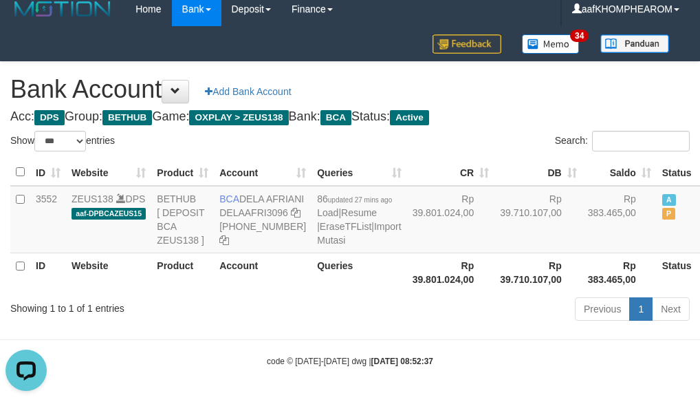
click at [540, 66] on div "Bank Account Add Bank Account Acc: DPS Group: BETHUB Game: OXPLAY > ZEUS138 Ban…" at bounding box center [350, 193] width 700 height 263
click at [547, 76] on h1 "Bank Account Add Bank Account" at bounding box center [350, 90] width 680 height 28
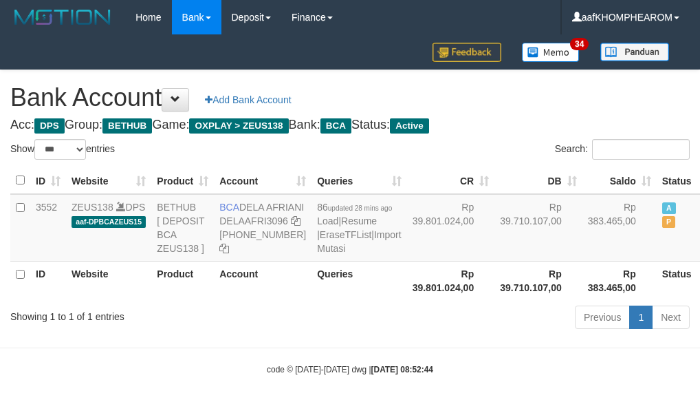
select select "***"
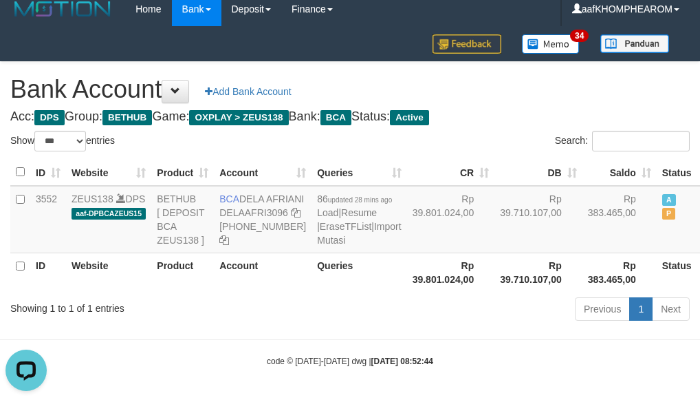
click at [519, 76] on h1 "Bank Account Add Bank Account" at bounding box center [350, 90] width 680 height 28
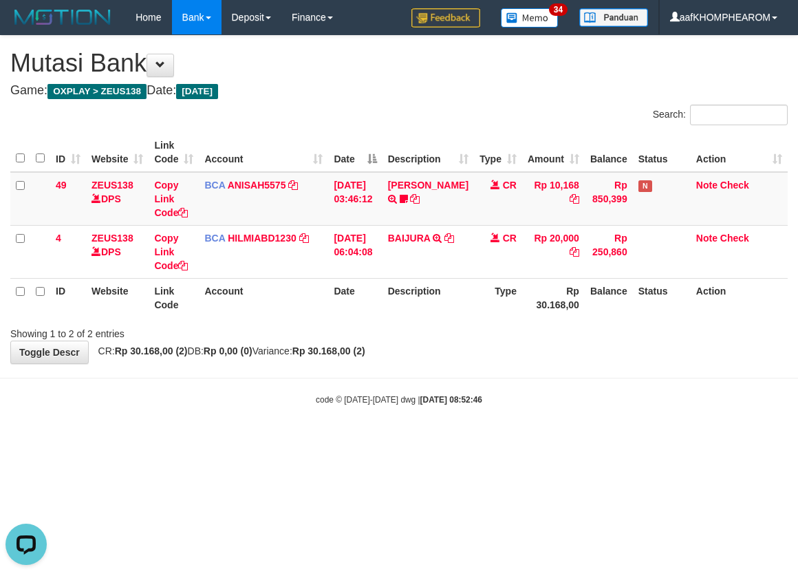
click at [610, 440] on html "Toggle navigation Home Bank Account List Mutasi Bank Search Sync Note Mutasi De…" at bounding box center [399, 220] width 798 height 440
click at [609, 440] on html "Toggle navigation Home Bank Account List Mutasi Bank Search Sync Note Mutasi De…" at bounding box center [399, 220] width 798 height 440
click at [608, 440] on html "Toggle navigation Home Bank Account List Mutasi Bank Search Sync Note Mutasi De…" at bounding box center [399, 220] width 798 height 440
click at [609, 440] on html "Toggle navigation Home Bank Account List Mutasi Bank Search Sync Note Mutasi De…" at bounding box center [399, 220] width 798 height 440
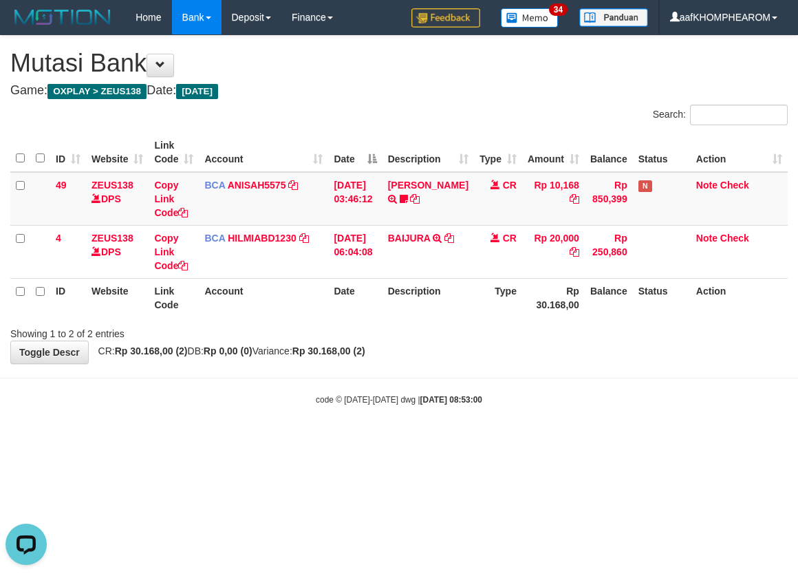
click at [516, 440] on html "Toggle navigation Home Bank Account List Mutasi Bank Search Sync Note Mutasi De…" at bounding box center [399, 220] width 798 height 440
click at [546, 440] on html "Toggle navigation Home Bank Account List Mutasi Bank Search Sync Note Mutasi De…" at bounding box center [399, 220] width 798 height 440
click at [583, 440] on html "Toggle navigation Home Bank Account List Mutasi Bank Search Sync Note Mutasi De…" at bounding box center [399, 220] width 798 height 440
click at [579, 440] on html "Toggle navigation Home Bank Account List Mutasi Bank Search Sync Note Mutasi De…" at bounding box center [399, 220] width 798 height 440
click at [556, 440] on html "Toggle navigation Home Bank Account List Mutasi Bank Search Sync Note Mutasi De…" at bounding box center [399, 220] width 798 height 440
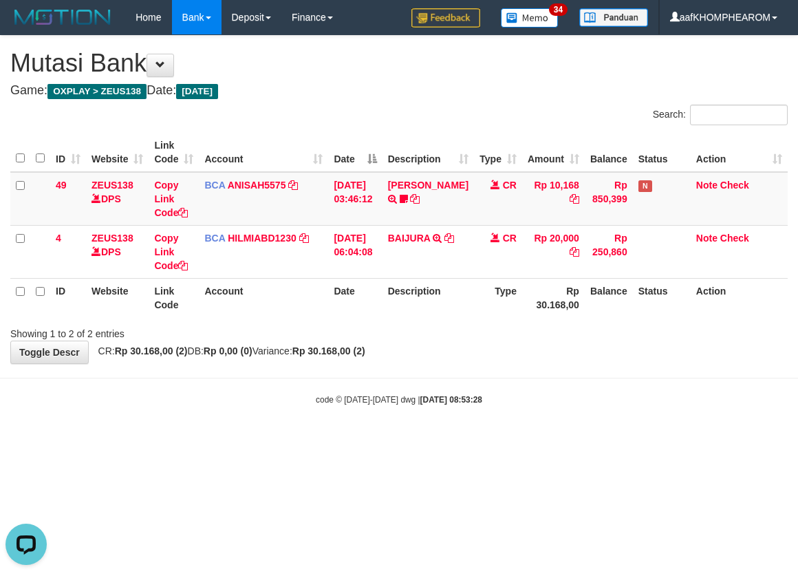
click at [549, 440] on html "Toggle navigation Home Bank Account List Mutasi Bank Search Sync Note Mutasi De…" at bounding box center [399, 220] width 798 height 440
click at [554, 440] on html "Toggle navigation Home Bank Account List Mutasi Bank Search Sync Note Mutasi De…" at bounding box center [399, 220] width 798 height 440
click at [587, 440] on html "Toggle navigation Home Bank Account List Mutasi Bank Search Sync Note Mutasi De…" at bounding box center [399, 220] width 798 height 440
click at [580, 440] on html "Toggle navigation Home Bank Account List Mutasi Bank Search Sync Note Mutasi De…" at bounding box center [399, 220] width 798 height 440
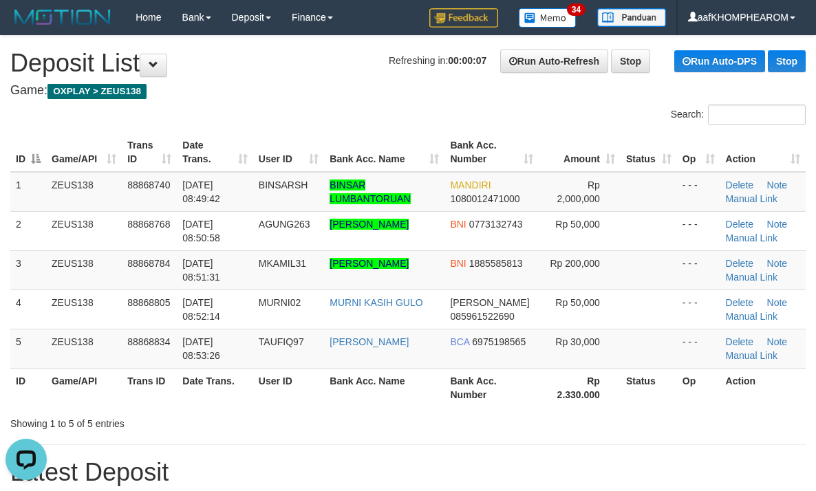
click at [283, 74] on h1 "Refreshing in: 00:00:07 Run Auto-Refresh Stop Run Auto-DPS Stop Deposit List" at bounding box center [407, 64] width 795 height 28
drag, startPoint x: 250, startPoint y: 112, endPoint x: 267, endPoint y: 109, distance: 17.4
click at [250, 112] on div "Search:" at bounding box center [408, 117] width 816 height 24
drag, startPoint x: 270, startPoint y: 108, endPoint x: 281, endPoint y: 103, distance: 12.0
click at [270, 108] on div "Search:" at bounding box center [408, 117] width 816 height 24
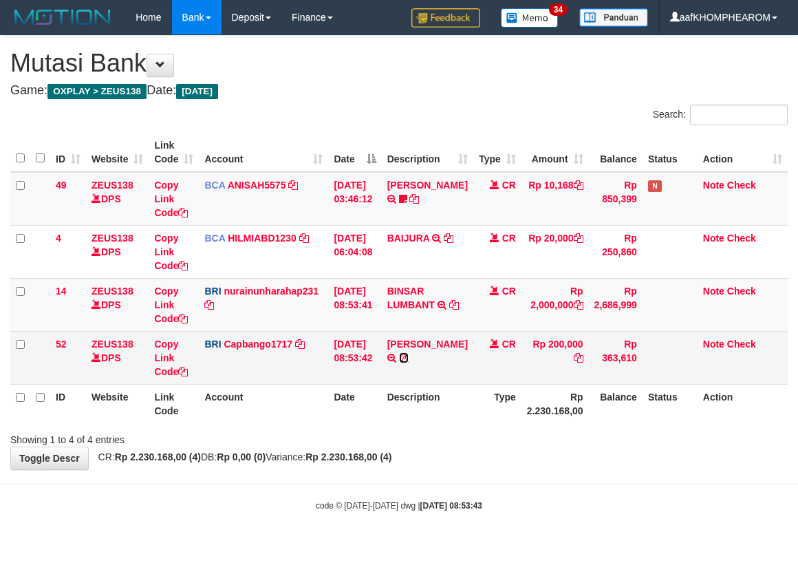
click at [409, 358] on icon at bounding box center [404, 358] width 10 height 10
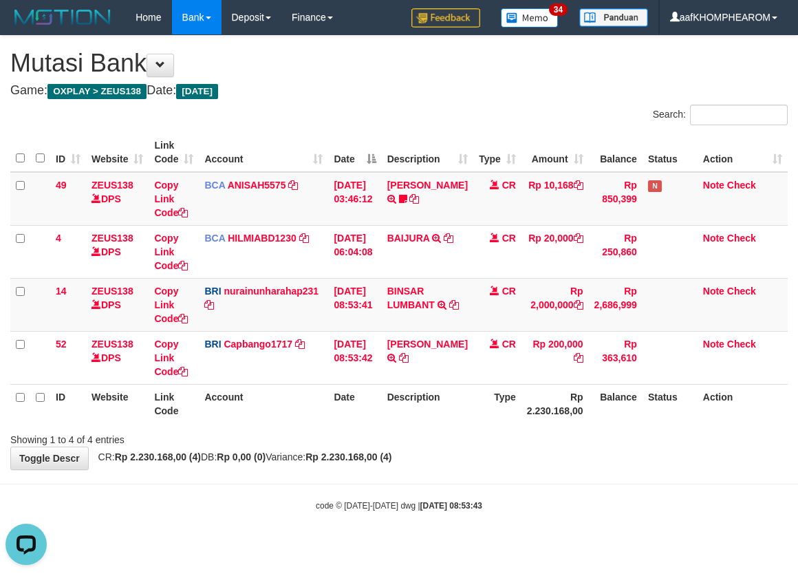
drag, startPoint x: 640, startPoint y: 498, endPoint x: 619, endPoint y: 506, distance: 22.2
click at [639, 499] on div "code © 2012-2018 dwg | 2025/10/01 08:53:43" at bounding box center [399, 505] width 798 height 14
click at [618, 507] on div "code © 2012-2018 dwg | 2025/10/01 08:53:43" at bounding box center [399, 505] width 798 height 14
click at [552, 473] on body "Toggle navigation Home Bank Account List Mutasi Bank Search Sync Note Mutasi De…" at bounding box center [399, 273] width 798 height 546
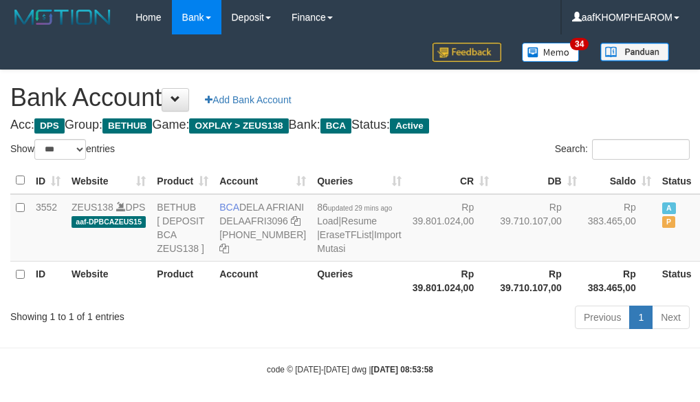
select select "***"
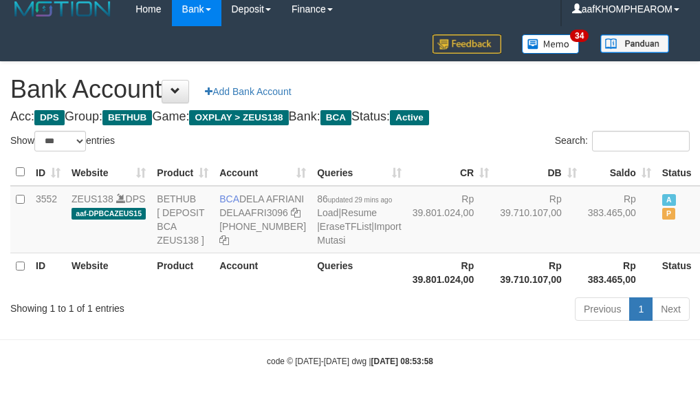
click at [520, 76] on h1 "Bank Account Add Bank Account" at bounding box center [350, 90] width 680 height 28
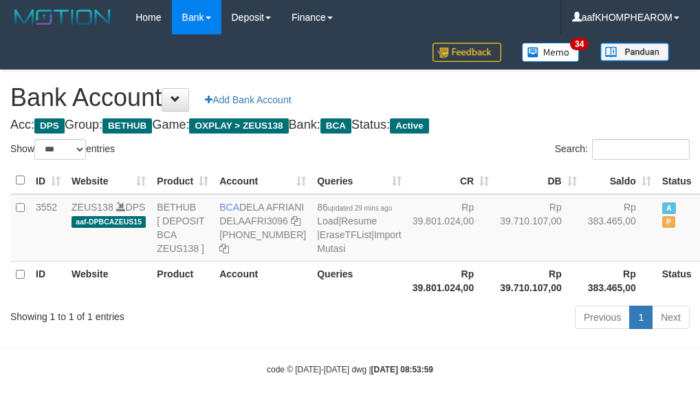
select select "***"
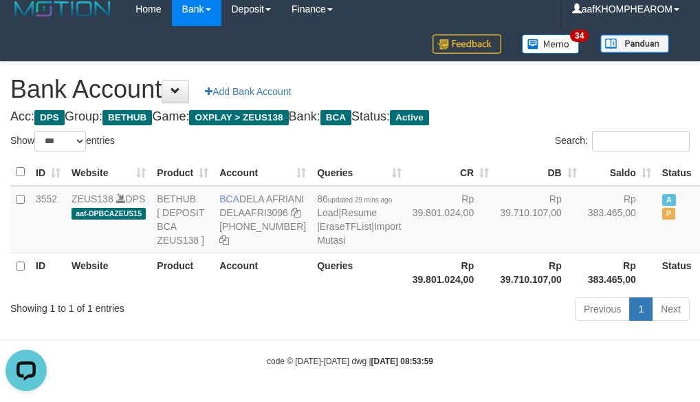
drag, startPoint x: 535, startPoint y: 89, endPoint x: 551, endPoint y: 80, distance: 17.8
click at [535, 131] on div "Search:" at bounding box center [525, 143] width 330 height 24
click at [563, 67] on div "Bank Account Add Bank Account Acc: DPS Group: BETHUB Game: OXPLAY > ZEUS138 Ban…" at bounding box center [350, 193] width 700 height 263
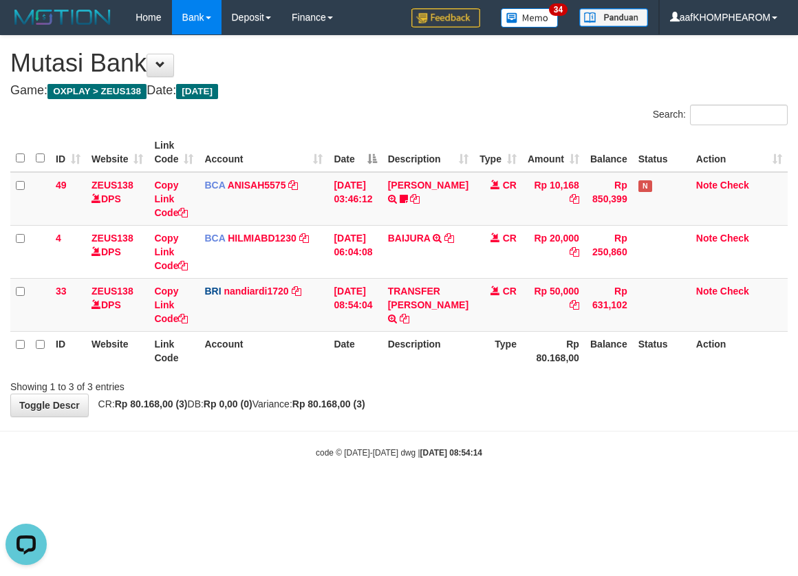
click at [579, 493] on html "Toggle navigation Home Bank Account List Mutasi Bank Search Sync Note Mutasi De…" at bounding box center [399, 246] width 798 height 493
click at [572, 477] on body "Toggle navigation Home Bank Account List Mutasi Bank Search Sync Note Mutasi De…" at bounding box center [399, 246] width 798 height 493
drag, startPoint x: 571, startPoint y: 471, endPoint x: 592, endPoint y: 460, distance: 23.7
click at [571, 472] on body "Toggle navigation Home Bank Account List Mutasi Bank Search Sync Note Mutasi De…" at bounding box center [399, 246] width 798 height 493
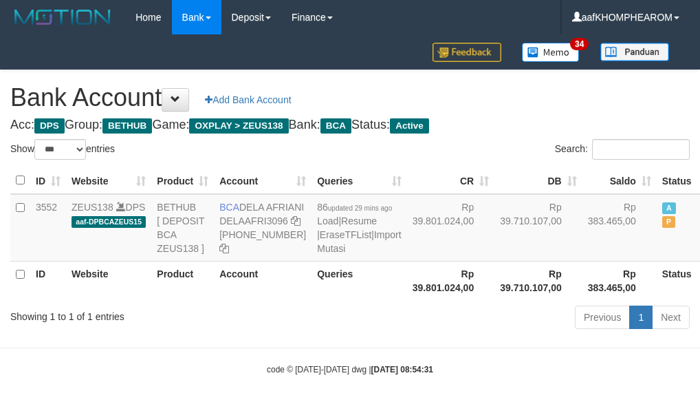
select select "***"
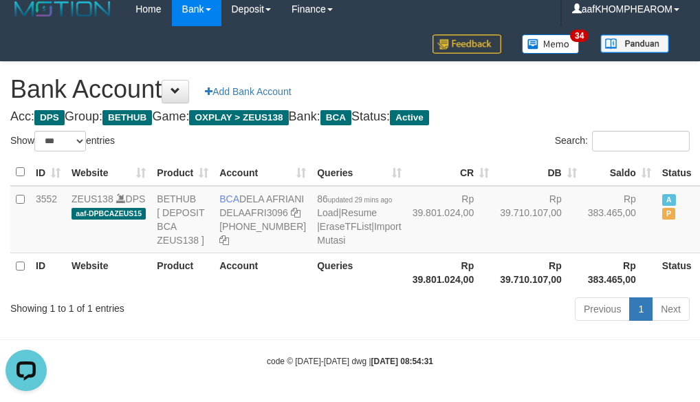
click at [551, 66] on div "Bank Account Add Bank Account Acc: DPS Group: BETHUB Game: OXPLAY > ZEUS138 Ban…" at bounding box center [350, 193] width 700 height 263
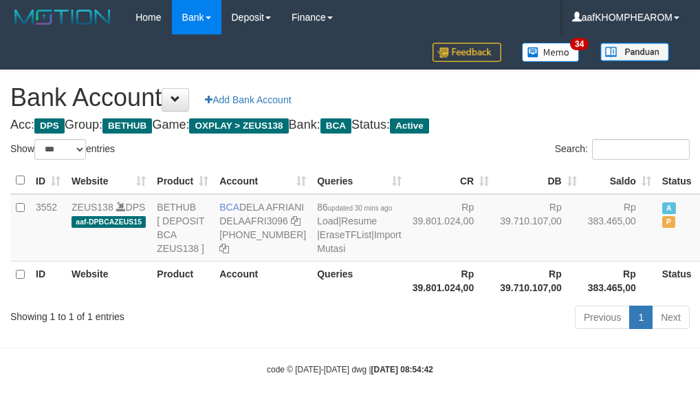
select select "***"
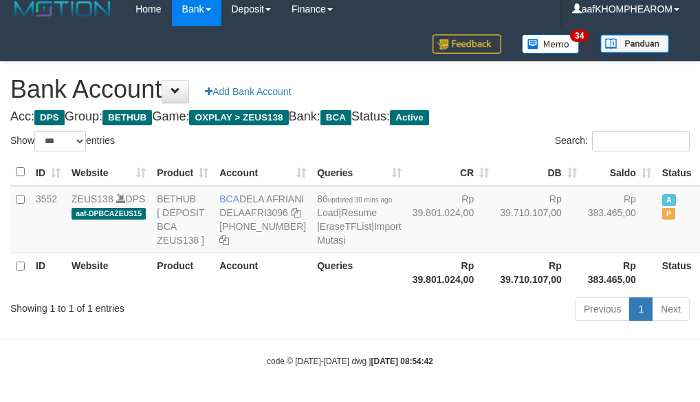
drag, startPoint x: 0, startPoint y: 0, endPoint x: 539, endPoint y: 56, distance: 541.5
click at [539, 76] on h1 "Bank Account Add Bank Account" at bounding box center [350, 90] width 680 height 28
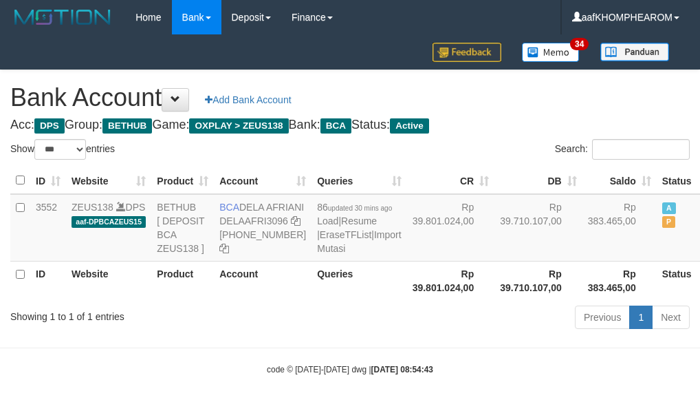
select select "***"
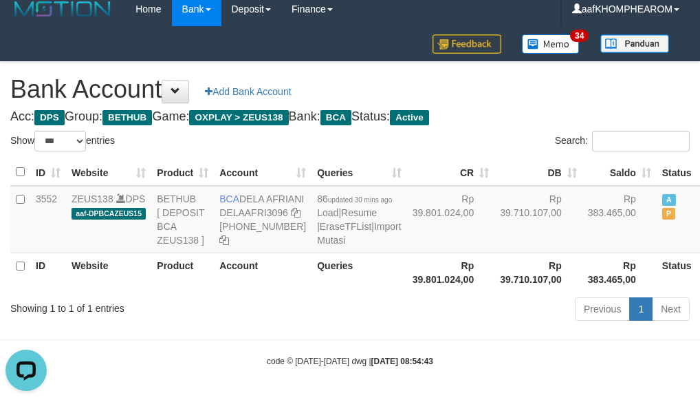
click at [565, 76] on h1 "Bank Account Add Bank Account" at bounding box center [350, 90] width 680 height 28
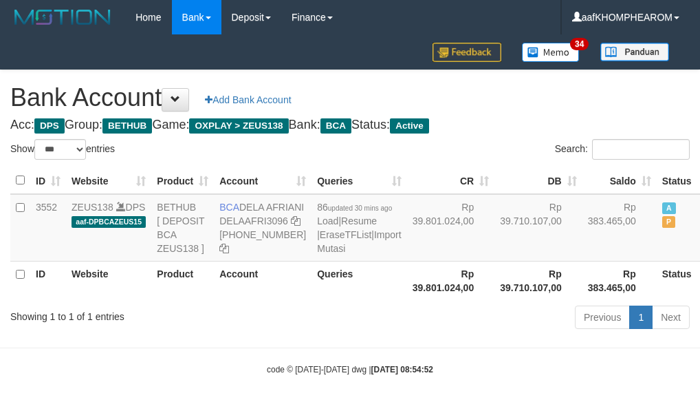
select select "***"
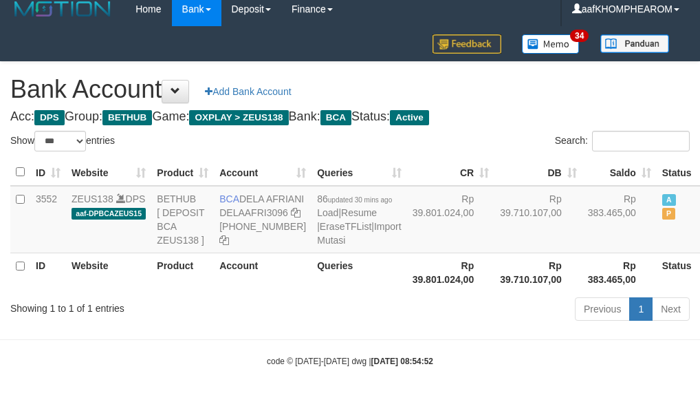
click at [566, 76] on h1 "Bank Account Add Bank Account" at bounding box center [350, 90] width 680 height 28
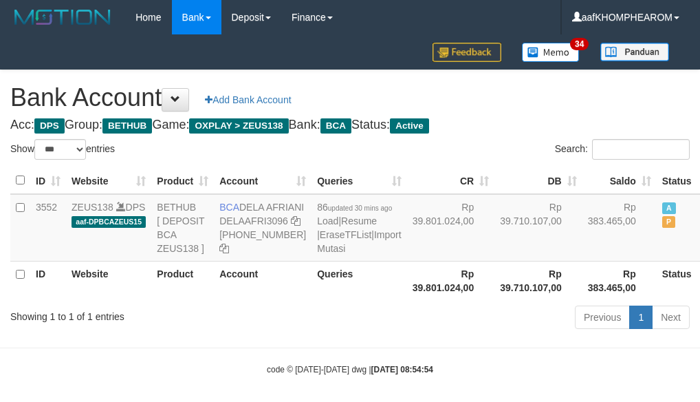
select select "***"
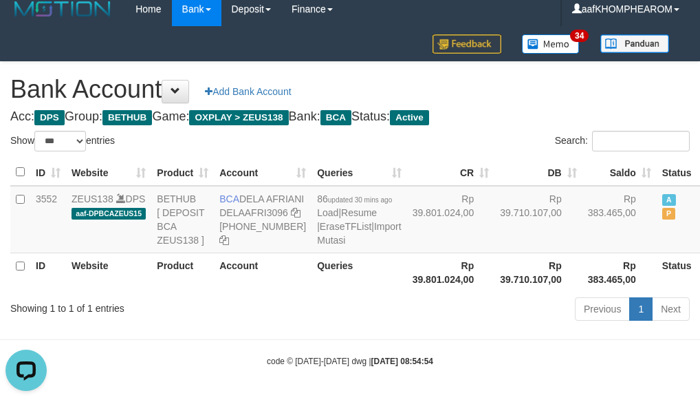
click at [563, 110] on h4 "Acc: DPS Group: BETHUB Game: OXPLAY > ZEUS138 Bank: BCA Status: Active" at bounding box center [350, 117] width 680 height 14
click at [567, 76] on h1 "Bank Account Add Bank Account" at bounding box center [350, 90] width 680 height 28
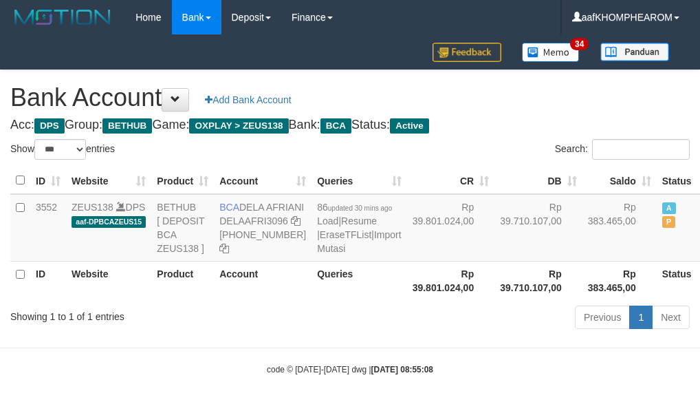
select select "***"
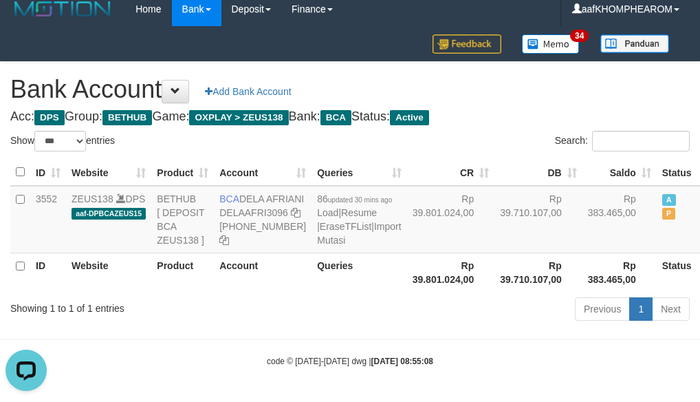
click at [572, 68] on div "Bank Account Add Bank Account Acc: DPS Group: BETHUB Game: OXPLAY > ZEUS138 Ban…" at bounding box center [350, 193] width 700 height 263
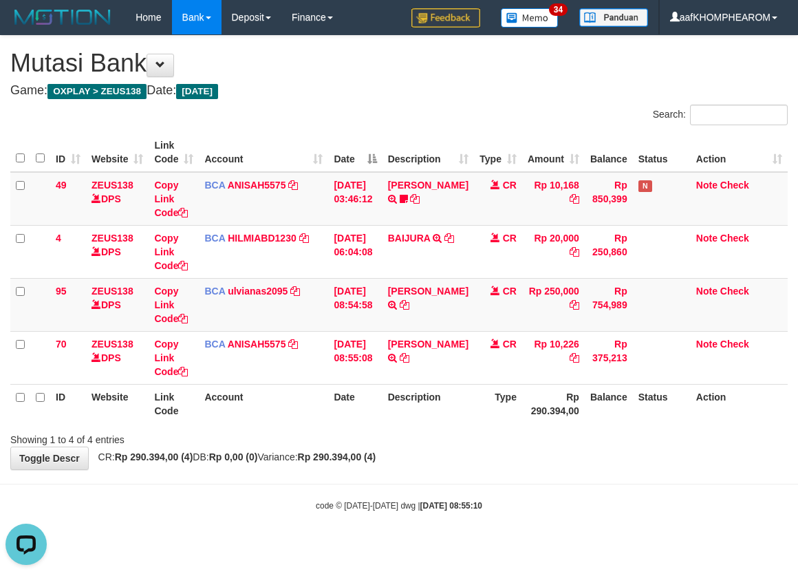
click at [562, 511] on div "code © 2012-2018 dwg | 2025/10/01 08:55:10" at bounding box center [399, 505] width 798 height 14
click at [563, 511] on div "code © 2012-2018 dwg | 2025/10/01 08:55:10" at bounding box center [399, 505] width 798 height 14
click at [583, 520] on body "Toggle navigation Home Bank Account List Mutasi Bank Search Sync Note Mutasi De…" at bounding box center [399, 273] width 798 height 546
click at [590, 518] on body "Toggle navigation Home Bank Account List Mutasi Bank Search Sync Note Mutasi De…" at bounding box center [399, 273] width 798 height 546
click at [581, 520] on body "Toggle navigation Home Bank Account List Mutasi Bank Search Sync Note Mutasi De…" at bounding box center [399, 273] width 798 height 546
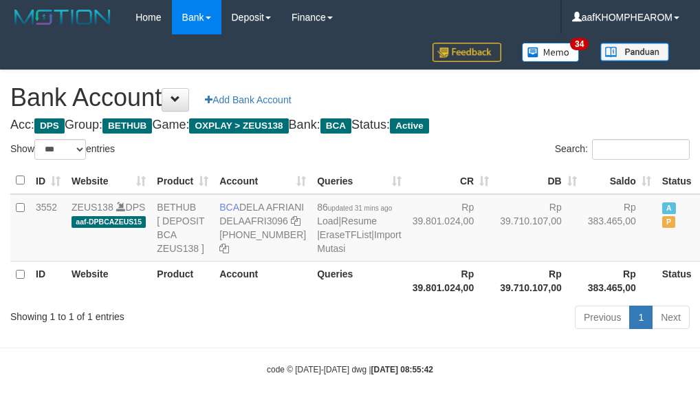
select select "***"
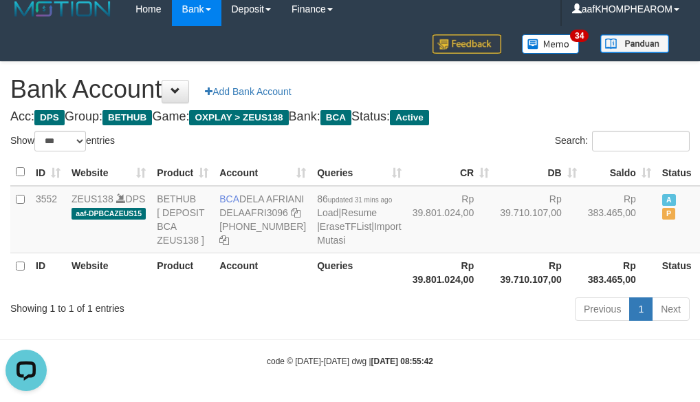
click at [533, 110] on h4 "Acc: DPS Group: BETHUB Game: OXPLAY > ZEUS138 Bank: BCA Status: Active" at bounding box center [350, 117] width 680 height 14
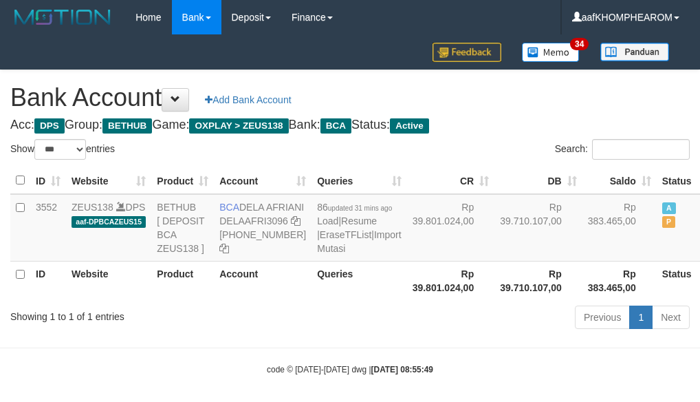
select select "***"
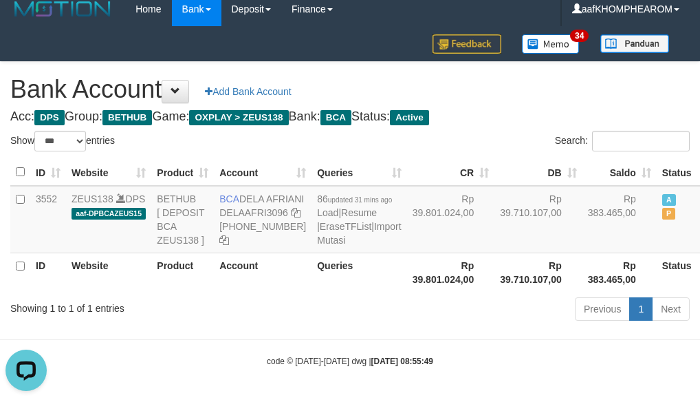
click at [565, 110] on h4 "Acc: DPS Group: BETHUB Game: OXPLAY > ZEUS138 Bank: BCA Status: Active" at bounding box center [350, 117] width 680 height 14
click at [563, 76] on h1 "Bank Account Add Bank Account" at bounding box center [350, 90] width 680 height 28
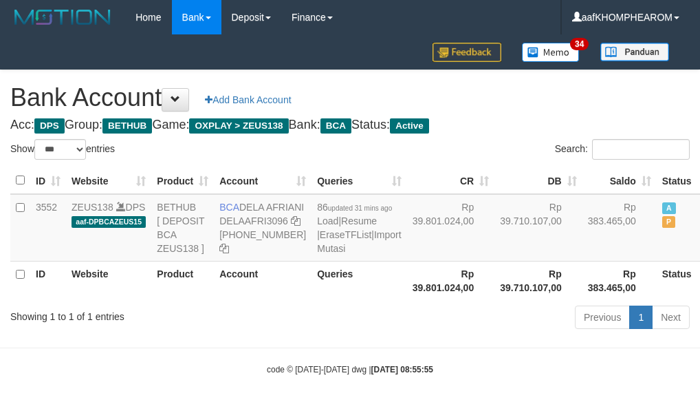
select select "***"
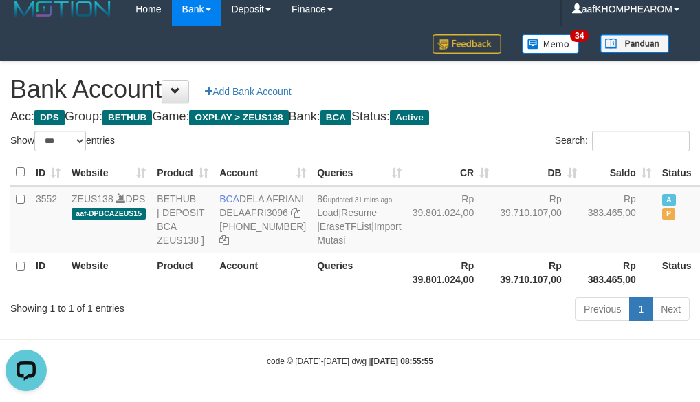
click at [573, 76] on h1 "Bank Account Add Bank Account" at bounding box center [350, 90] width 680 height 28
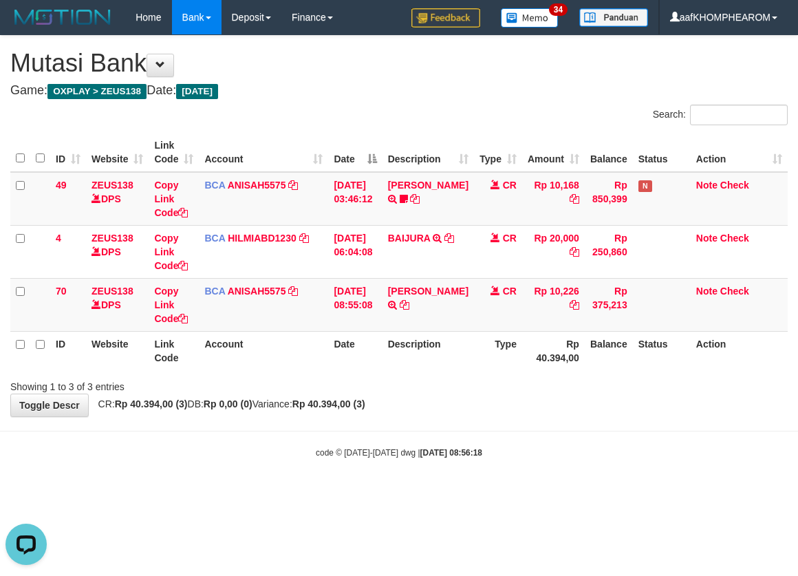
click at [515, 493] on body "Toggle navigation Home Bank Account List Mutasi Bank Search Sync Note Mutasi De…" at bounding box center [399, 246] width 798 height 493
click at [540, 492] on body "Toggle navigation Home Bank Account List Mutasi Bank Search Sync Note Mutasi De…" at bounding box center [399, 246] width 798 height 493
